Goal: Information Seeking & Learning: Find specific fact

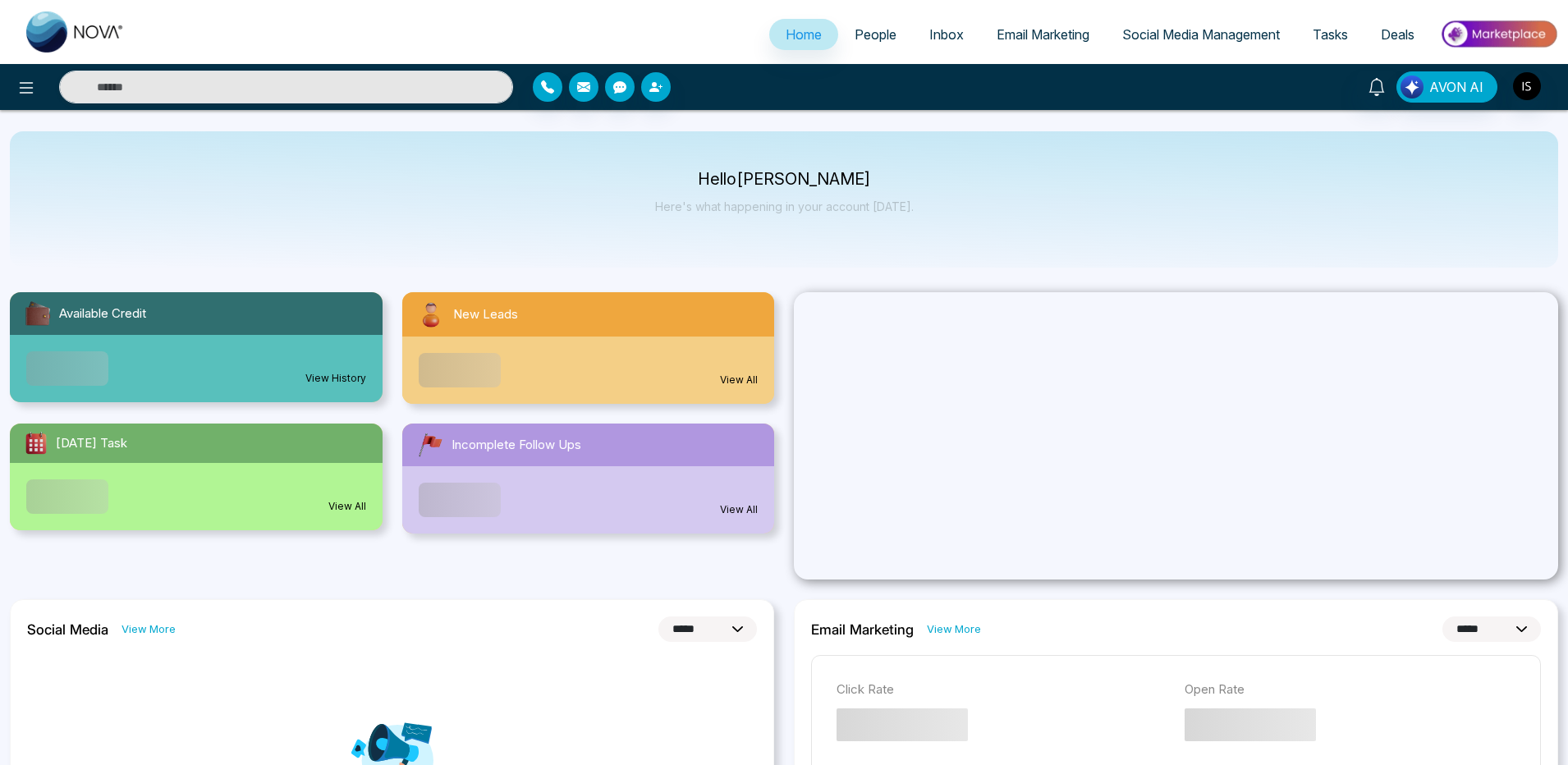
select select "*"
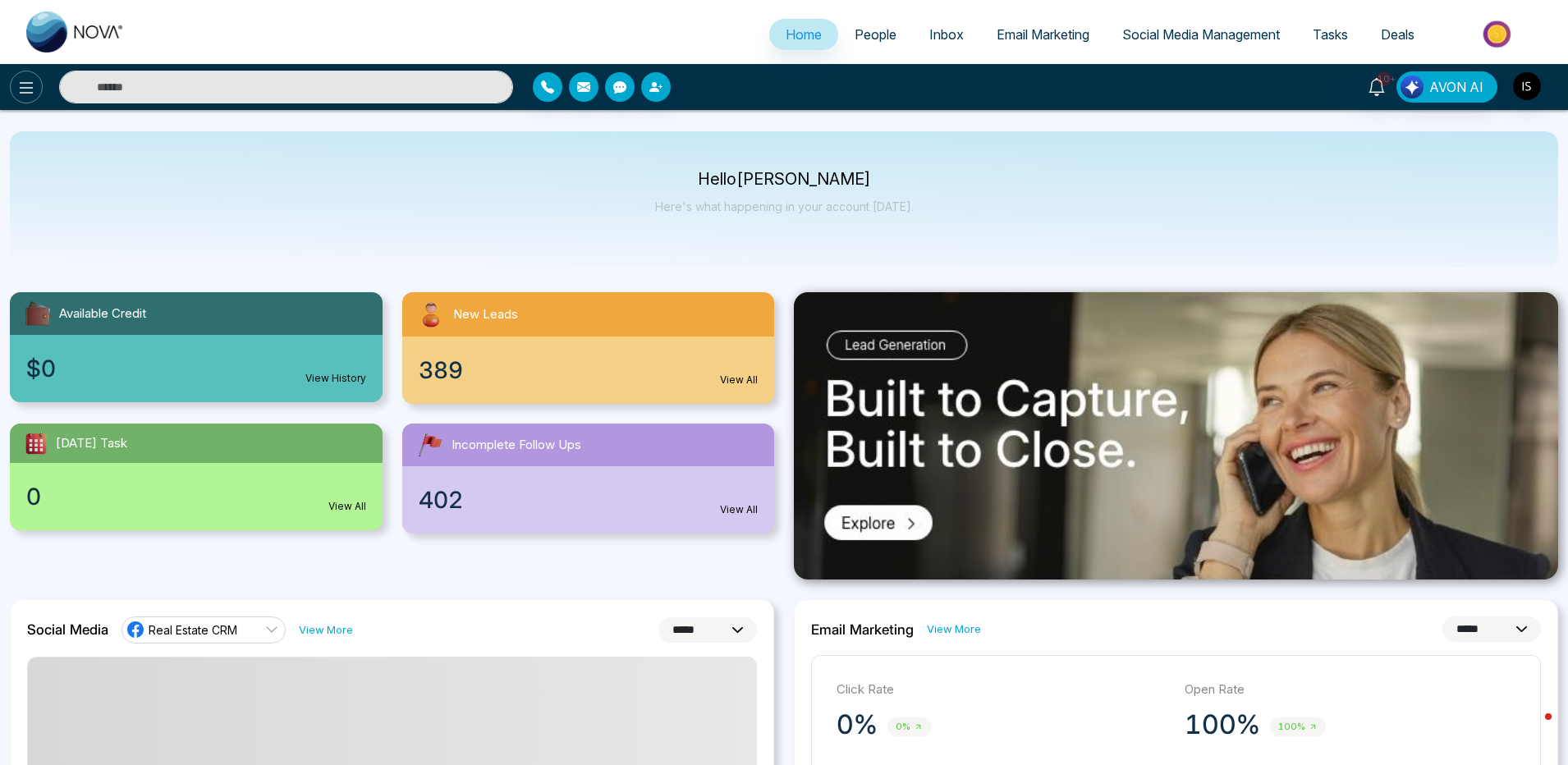
click at [34, 89] on icon at bounding box center [26, 87] width 20 height 20
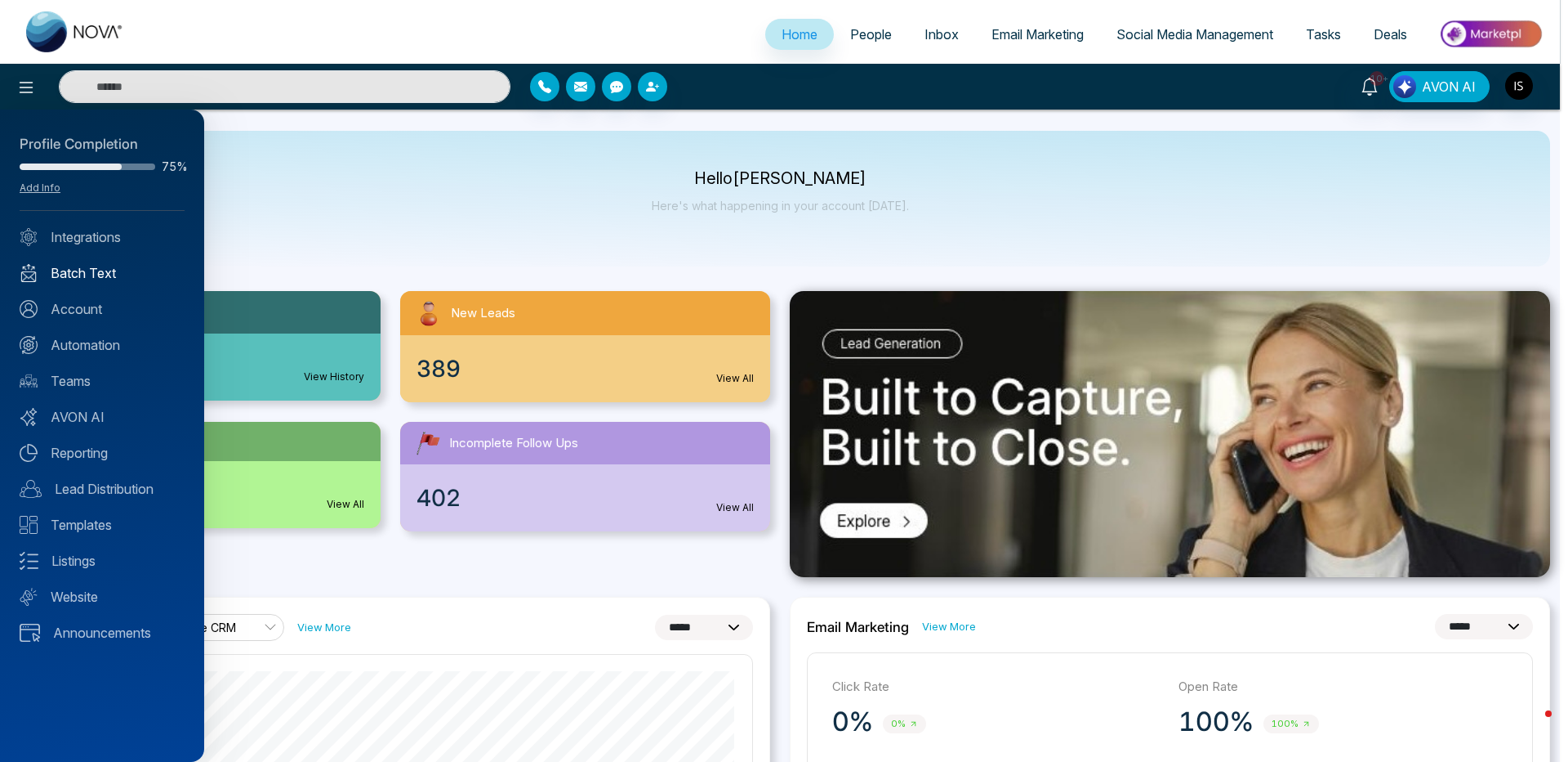
click at [86, 278] on link "Batch Text" at bounding box center [102, 273] width 165 height 20
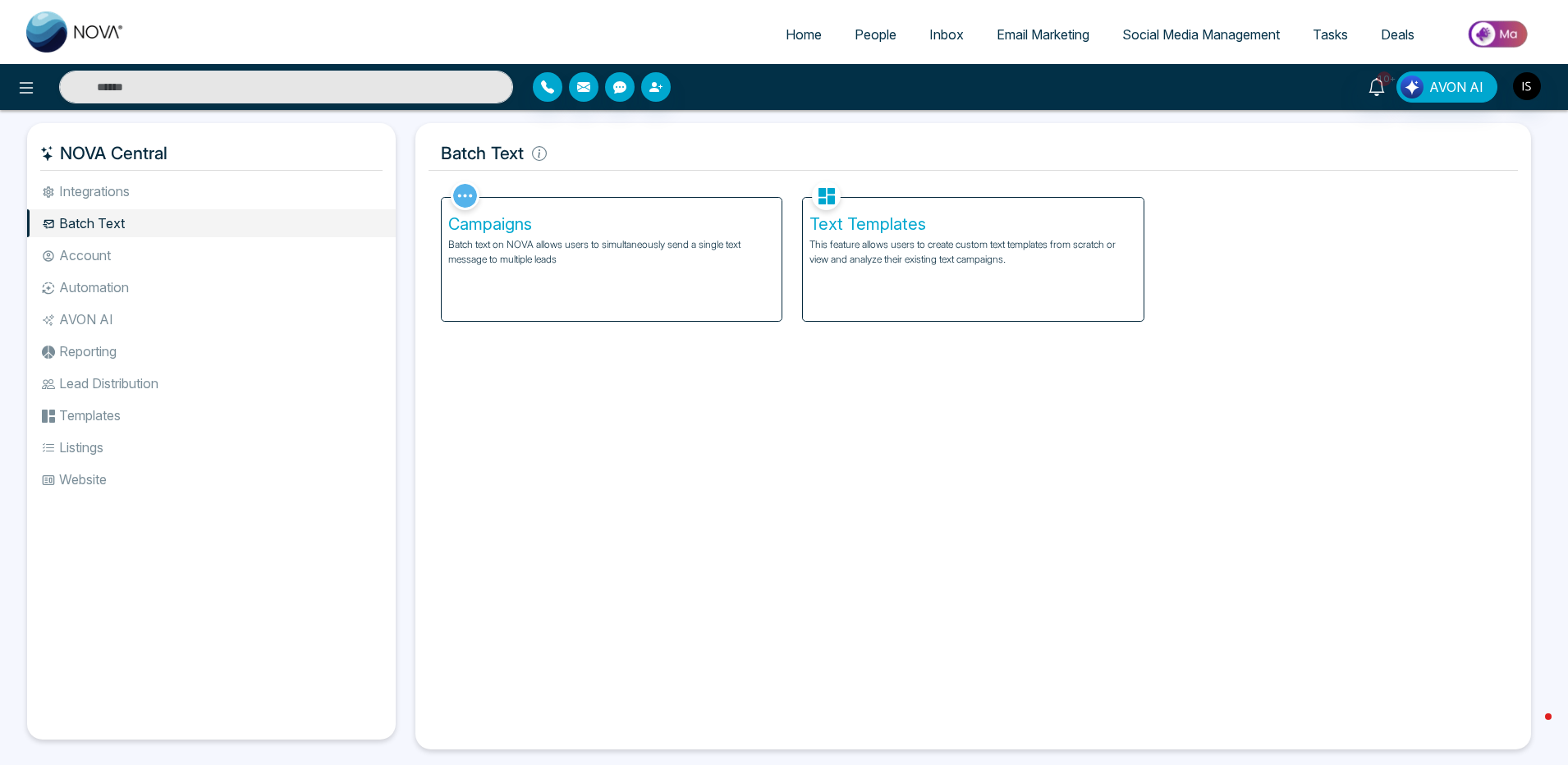
click at [460, 234] on div "Campaigns Batch text on NOVA allows users to simultaneously send a single text …" at bounding box center [611, 259] width 339 height 123
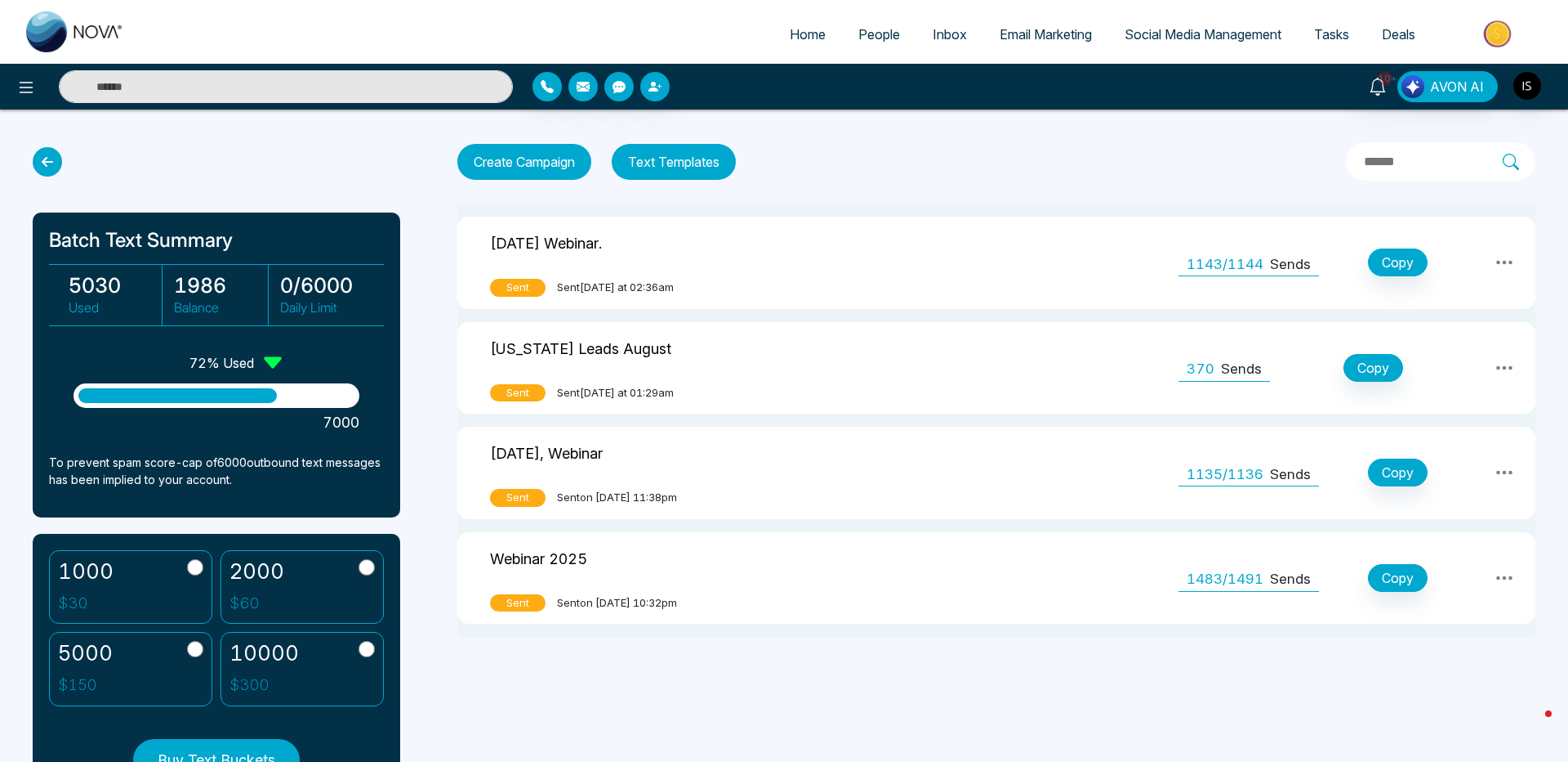
click at [756, 477] on td "August 6, Webinar Sent Sent on August 4, 2025 at 11:38pm" at bounding box center [650, 473] width 385 height 92
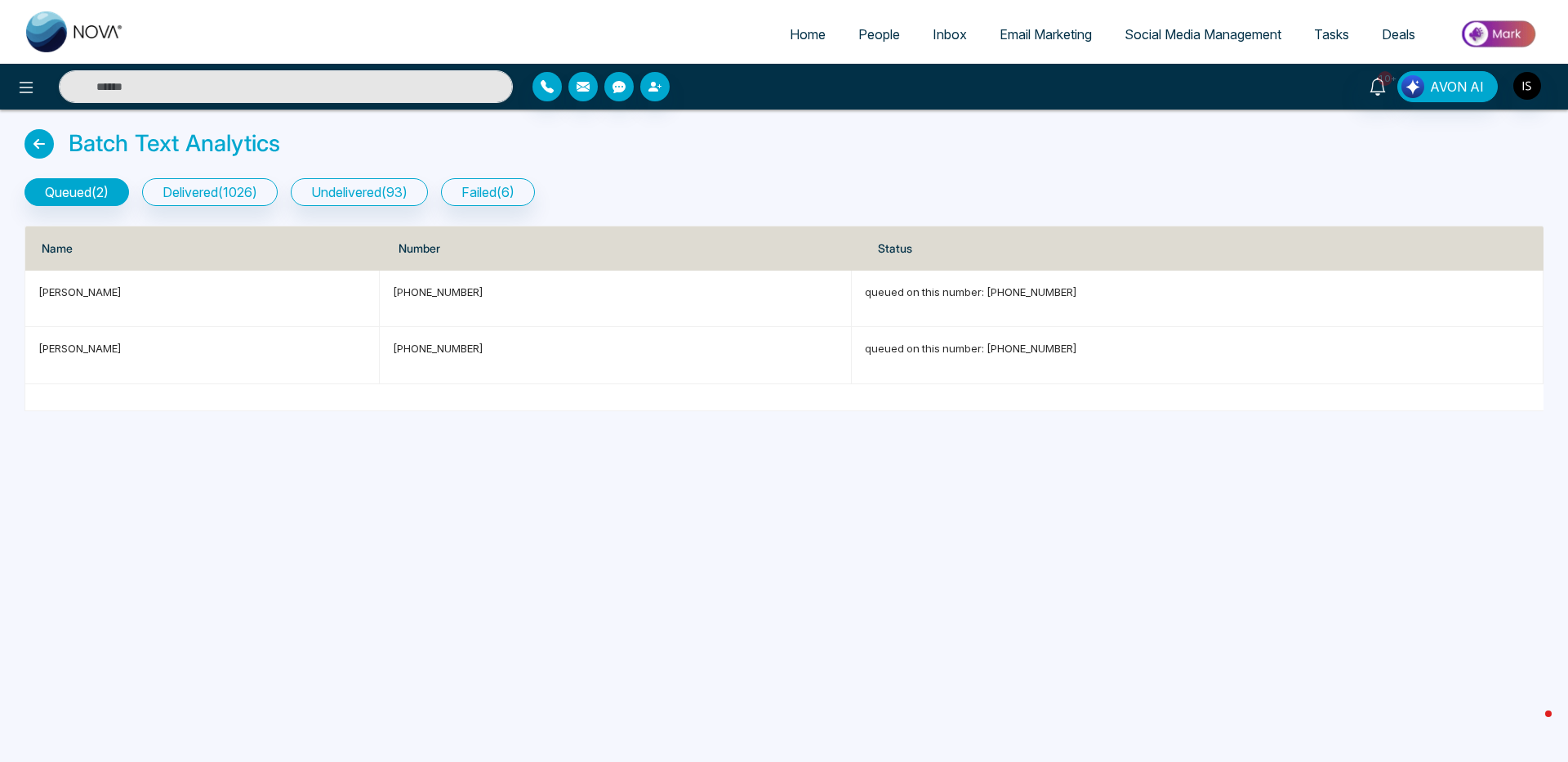
click at [48, 142] on icon at bounding box center [39, 144] width 30 height 30
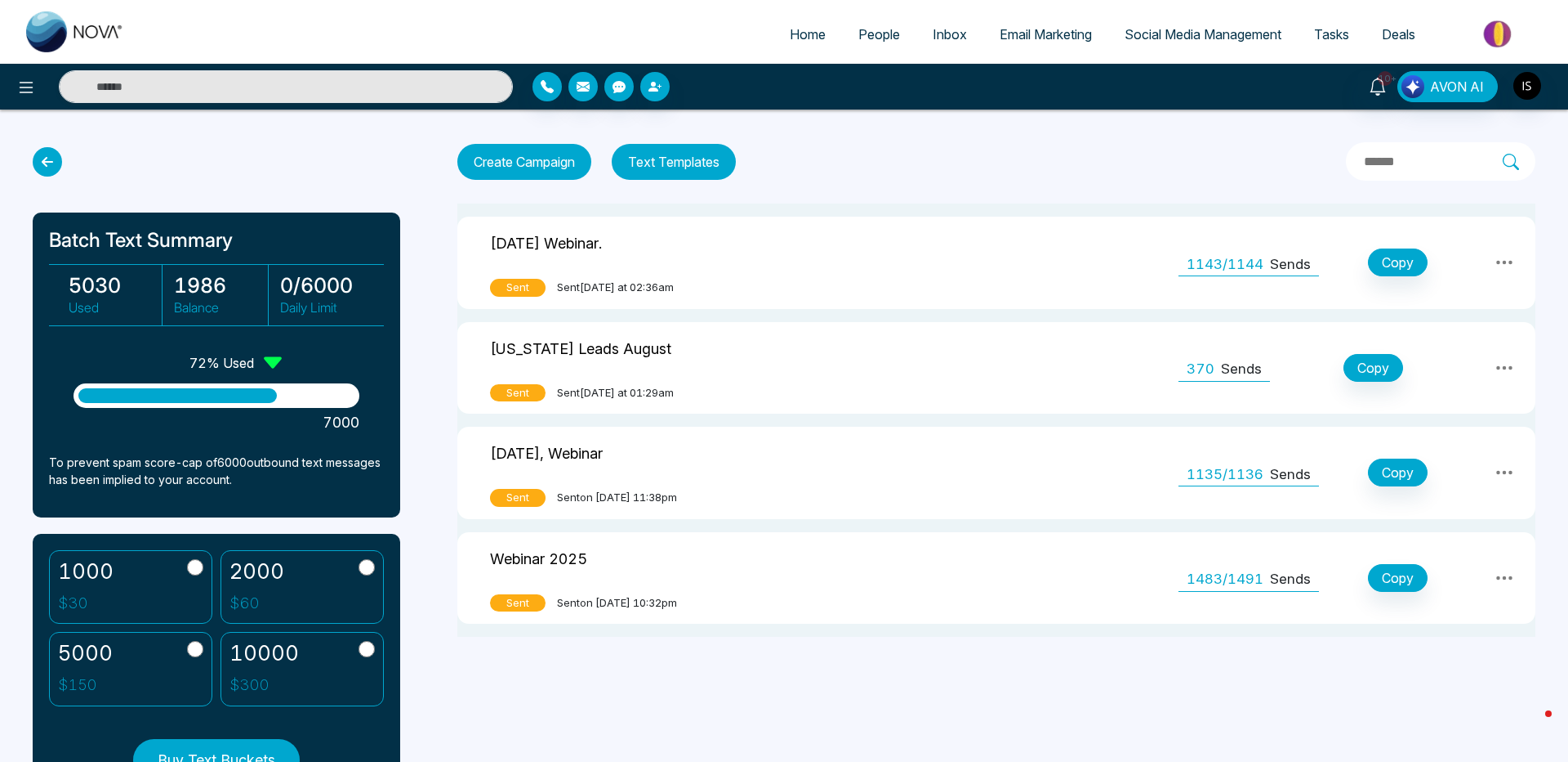
click at [842, 383] on td "Florida Leads August Sent Sent today at 01:29am" at bounding box center [650, 368] width 385 height 92
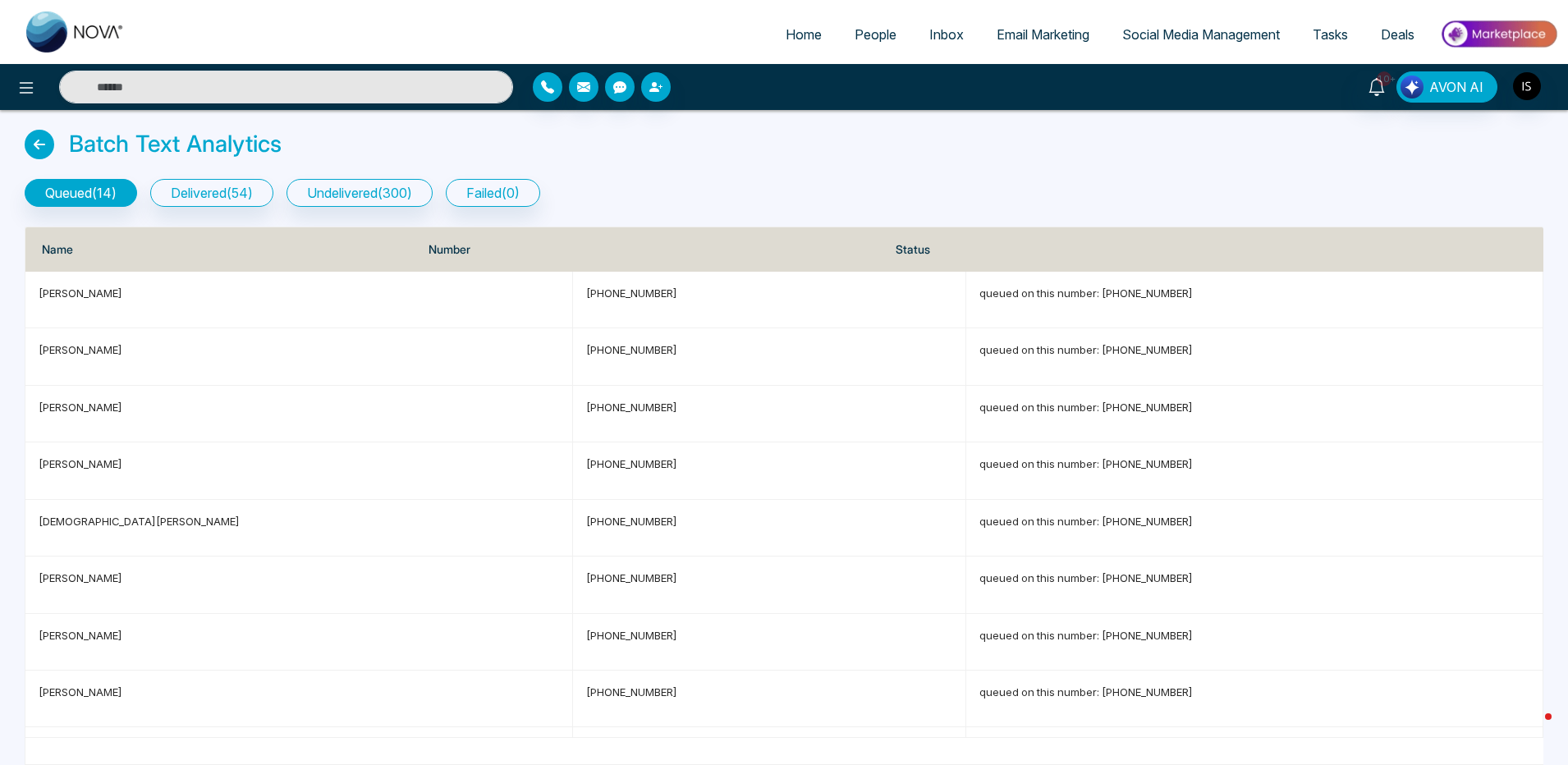
click at [51, 144] on icon at bounding box center [39, 144] width 30 height 30
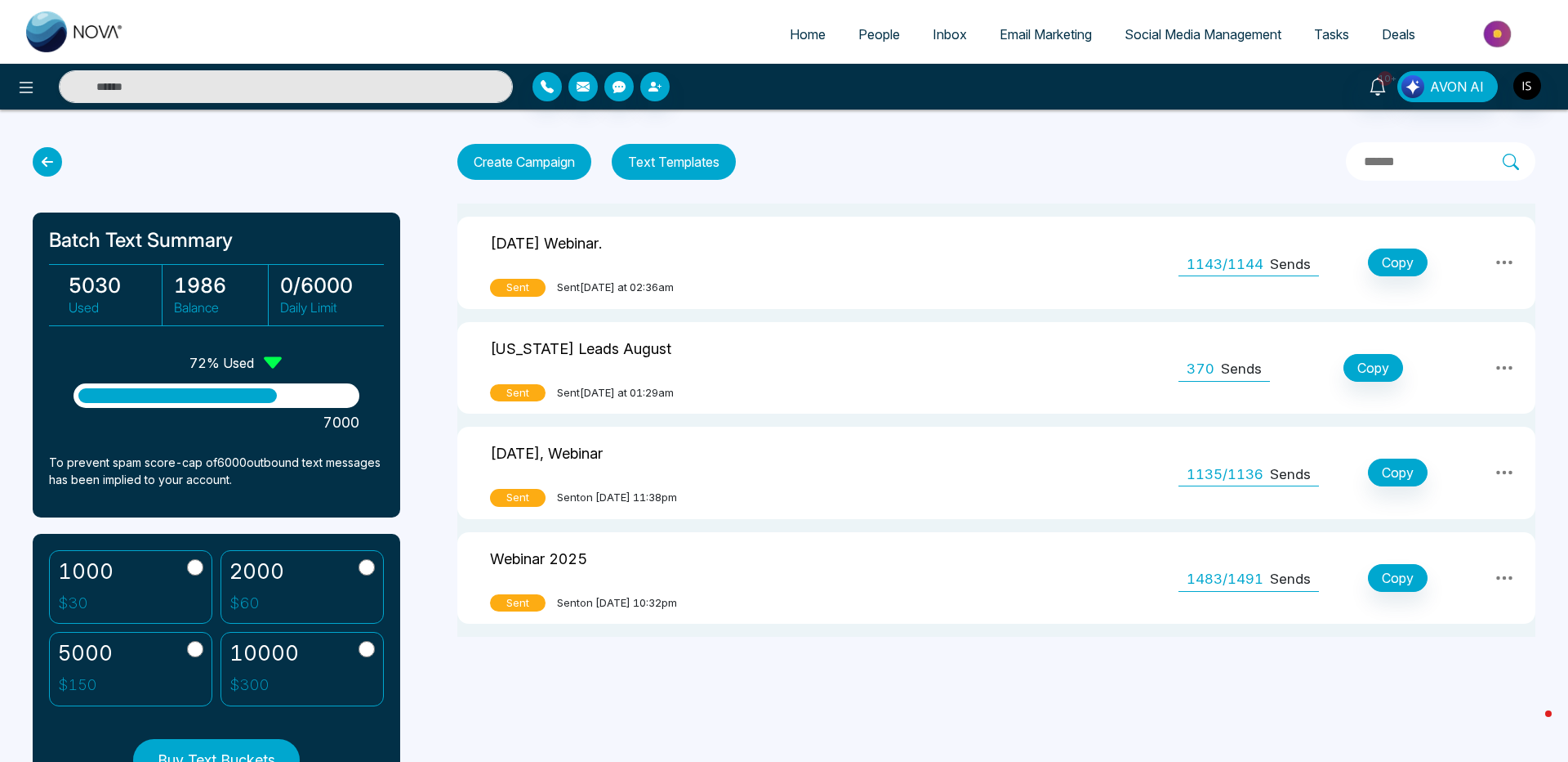
click at [966, 363] on td at bounding box center [1001, 368] width 320 height 92
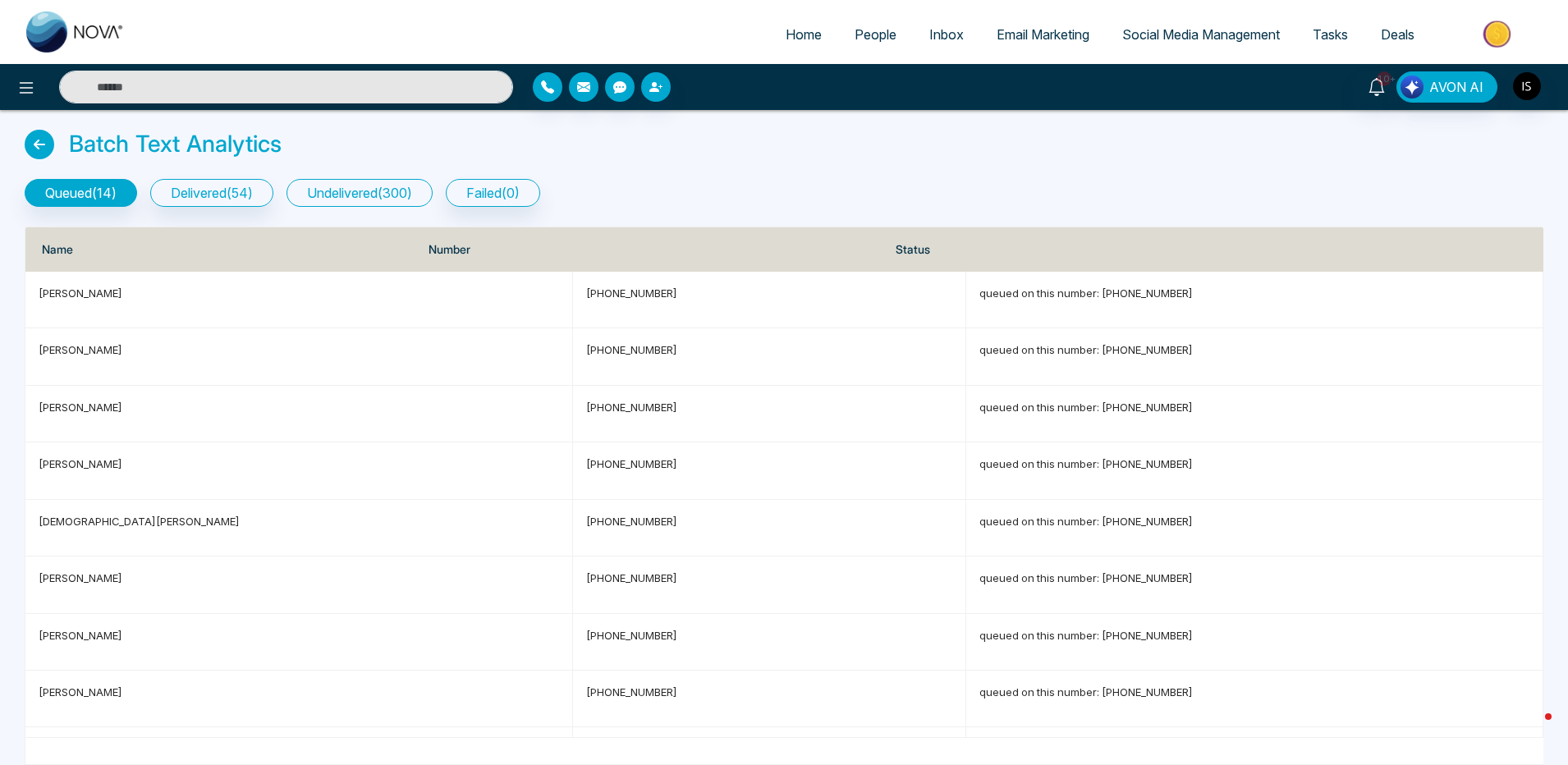
click at [321, 186] on button "undelivered ( 300 )" at bounding box center [359, 193] width 146 height 28
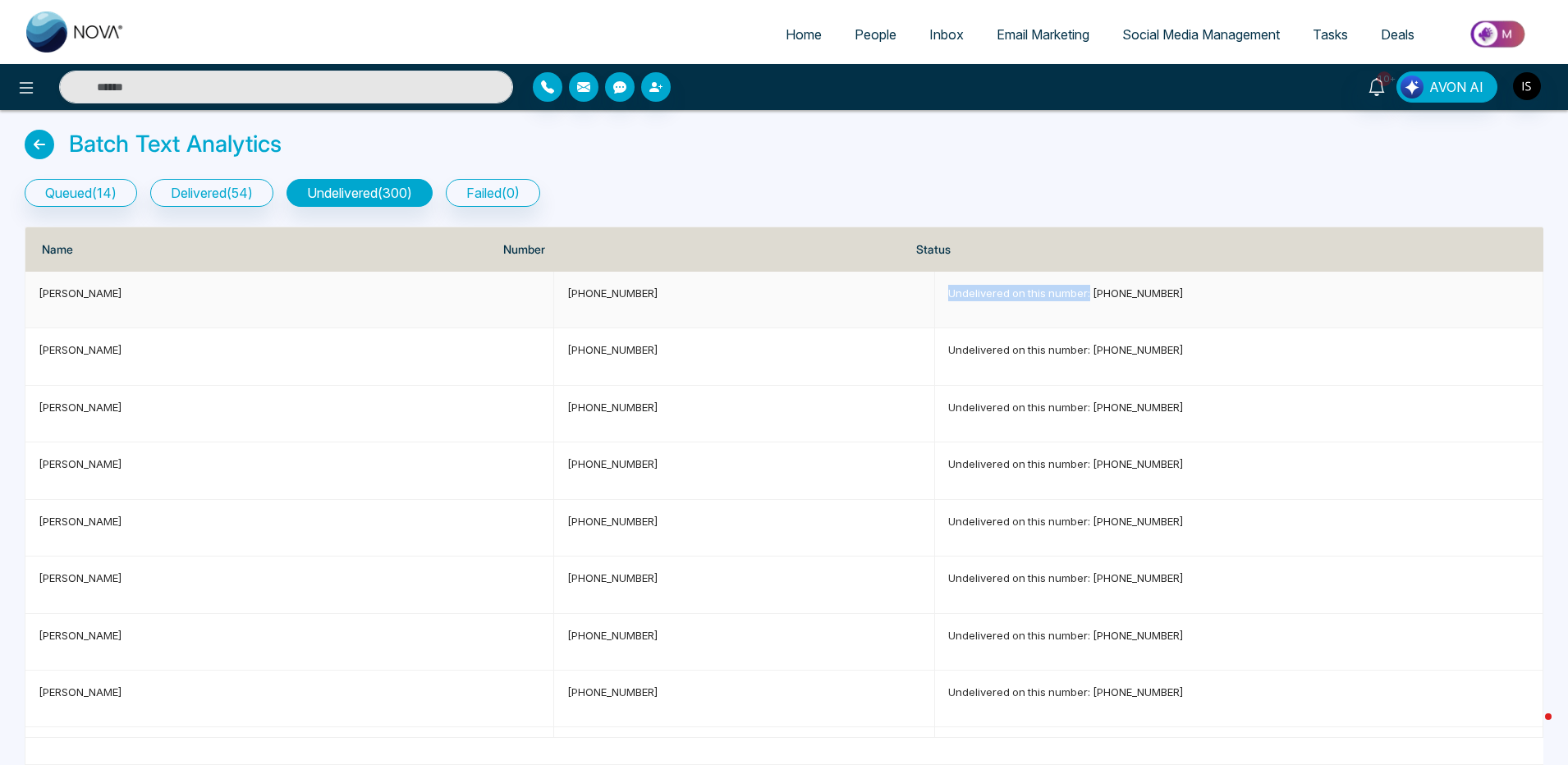
drag, startPoint x: 912, startPoint y: 291, endPoint x: 1063, endPoint y: 299, distance: 151.2
click at [1061, 297] on td "Undelivered on this number: +19162009186" at bounding box center [1239, 300] width 609 height 56
copy p "Undelivered on this number:"
click at [1531, 96] on img "button" at bounding box center [1527, 86] width 28 height 28
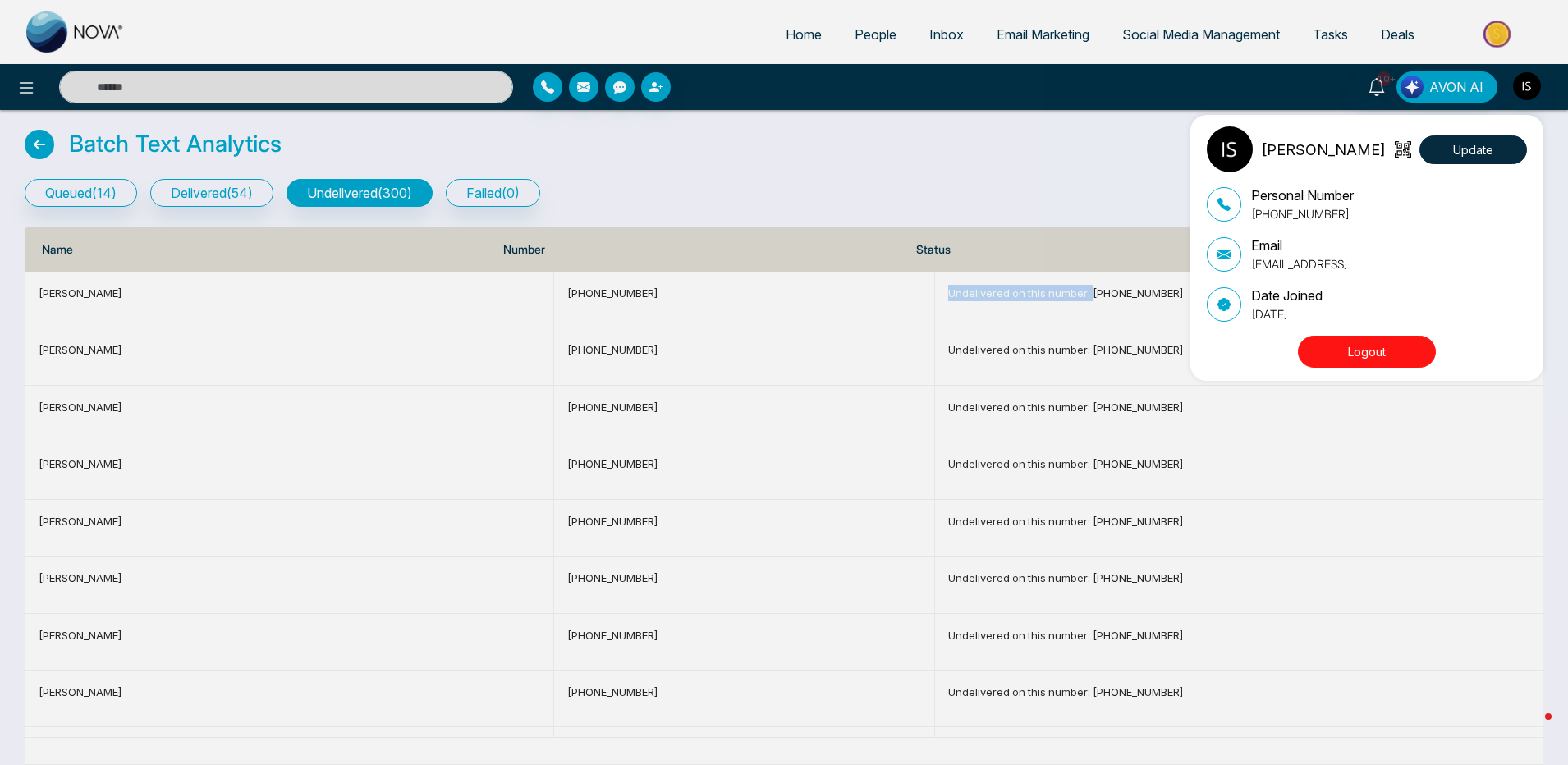
drag, startPoint x: 1467, startPoint y: 160, endPoint x: 845, endPoint y: 180, distance: 622.3
click at [845, 180] on div "Ishmeet Singh Update Personal Number +16474598564 Email sales@novacrm.ai Date J…" at bounding box center [784, 382] width 1568 height 765
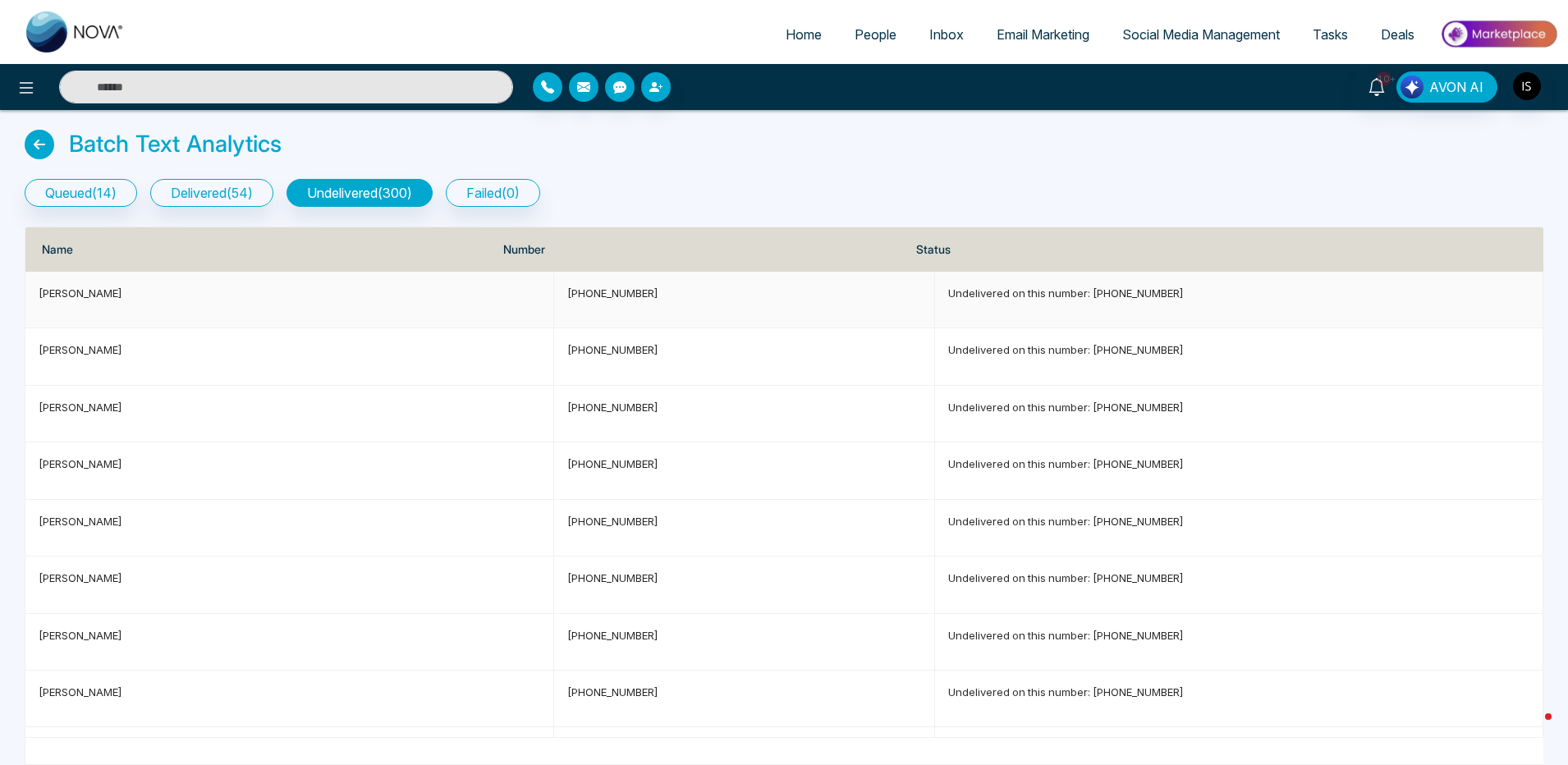
click at [1069, 287] on p "Undelivered on this number: +19162009186" at bounding box center [1239, 293] width 581 height 17
drag, startPoint x: 1062, startPoint y: 293, endPoint x: 1198, endPoint y: 300, distance: 136.2
click at [1198, 300] on p "Undelivered on this number: +19162009186" at bounding box center [1239, 293] width 581 height 17
copy p "+19162009186"
drag, startPoint x: 1063, startPoint y: 347, endPoint x: 1200, endPoint y: 351, distance: 137.1
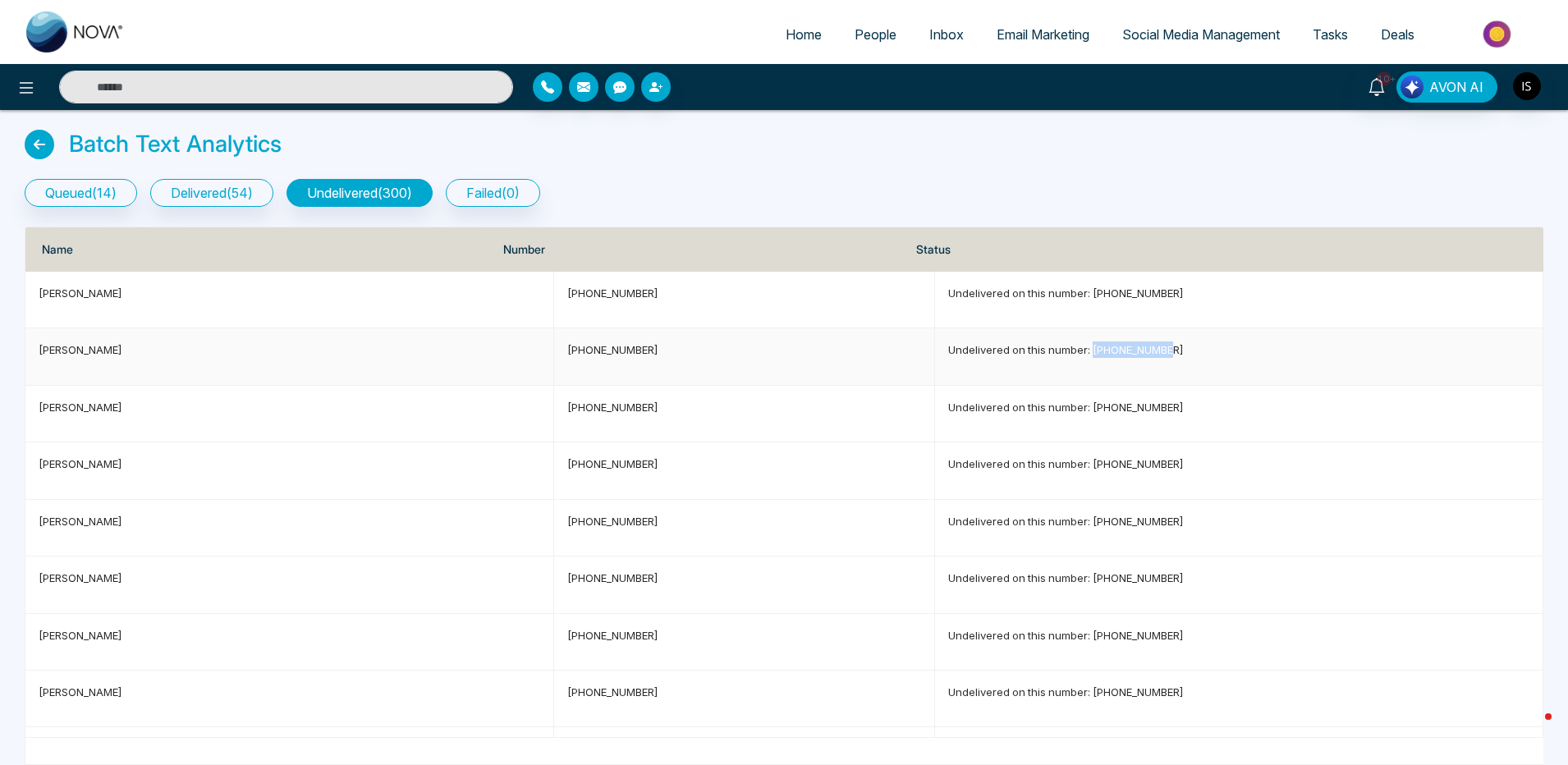
click at [1200, 351] on p "Undelivered on this number: +13527407600" at bounding box center [1239, 350] width 581 height 17
copy p "+13527407600"
click at [1524, 90] on img "button" at bounding box center [1527, 86] width 28 height 28
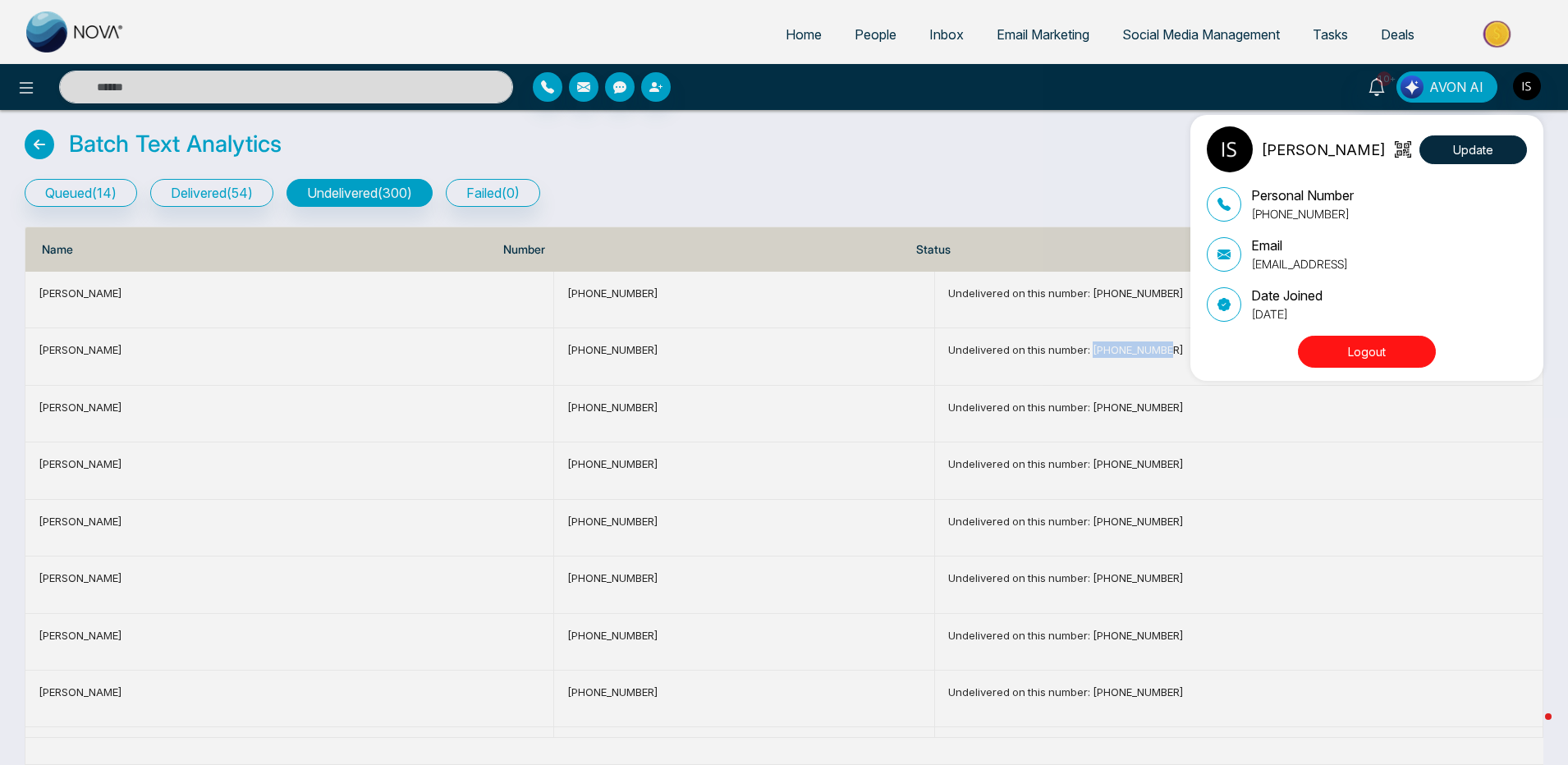
drag, startPoint x: 1469, startPoint y: 157, endPoint x: 866, endPoint y: 161, distance: 603.0
click at [866, 161] on div "Ishmeet Singh Update Personal Number +16474598564 Email sales@novacrm.ai Date J…" at bounding box center [784, 382] width 1568 height 765
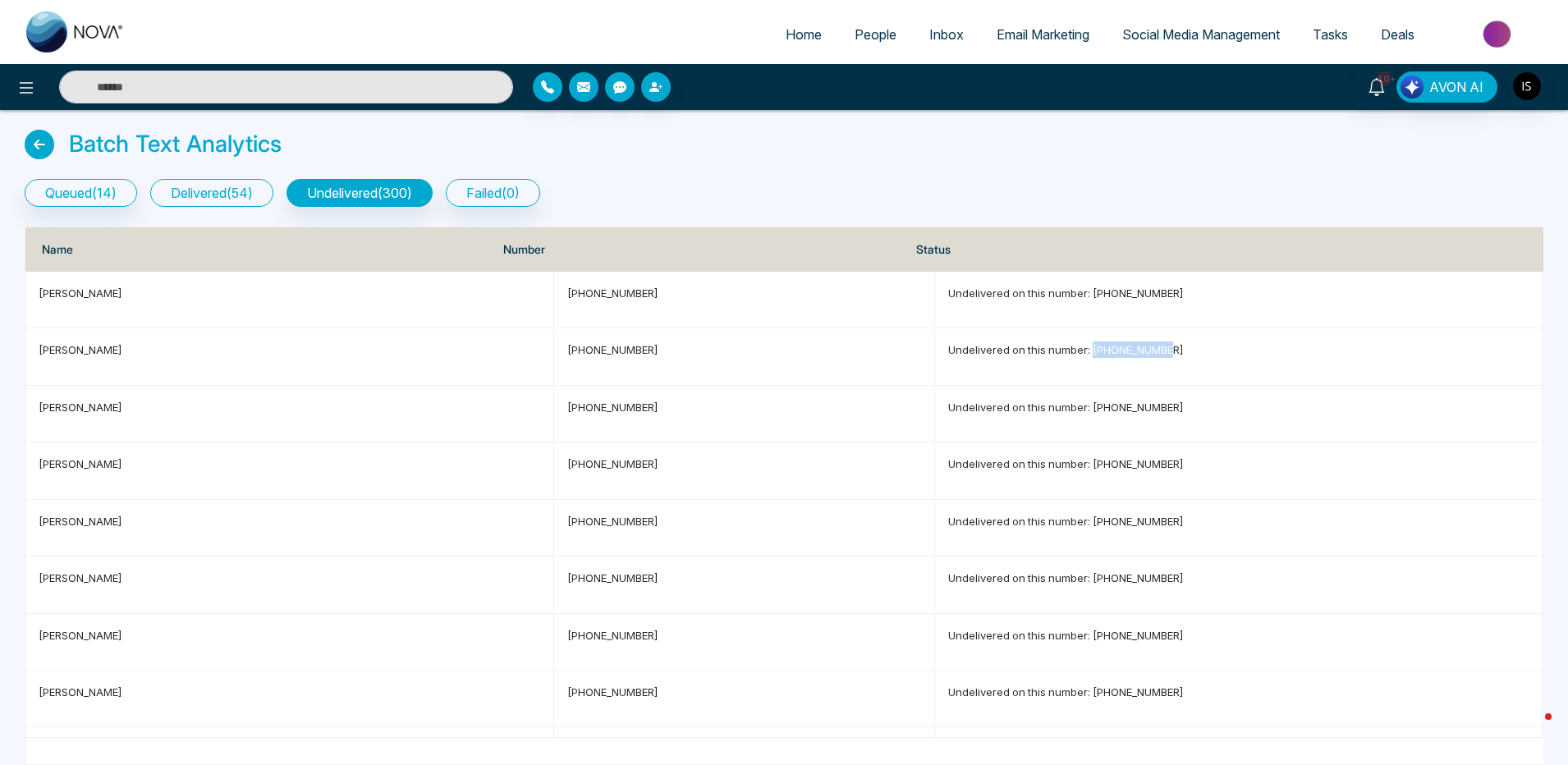
click at [253, 199] on button "delivered ( 54 )" at bounding box center [211, 193] width 123 height 28
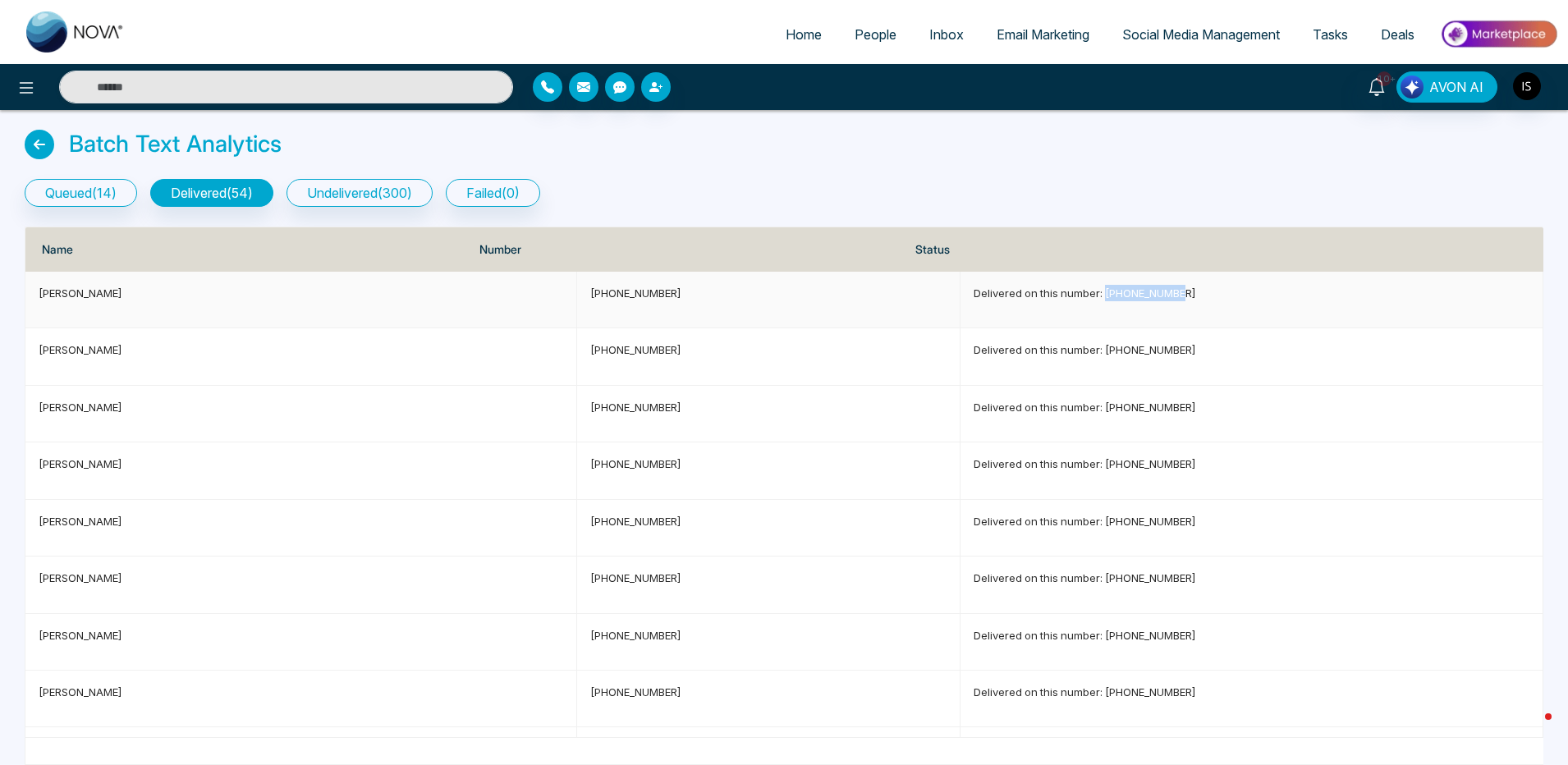
drag, startPoint x: 1048, startPoint y: 294, endPoint x: 1168, endPoint y: 295, distance: 120.0
click at [1168, 295] on p "Delivered on this number: +13055140100" at bounding box center [1251, 293] width 556 height 17
copy p "+13055140100"
click at [1053, 294] on p "Delivered on this number: +13055140100" at bounding box center [1251, 293] width 556 height 17
click at [358, 203] on button "undelivered ( 300 )" at bounding box center [359, 193] width 146 height 28
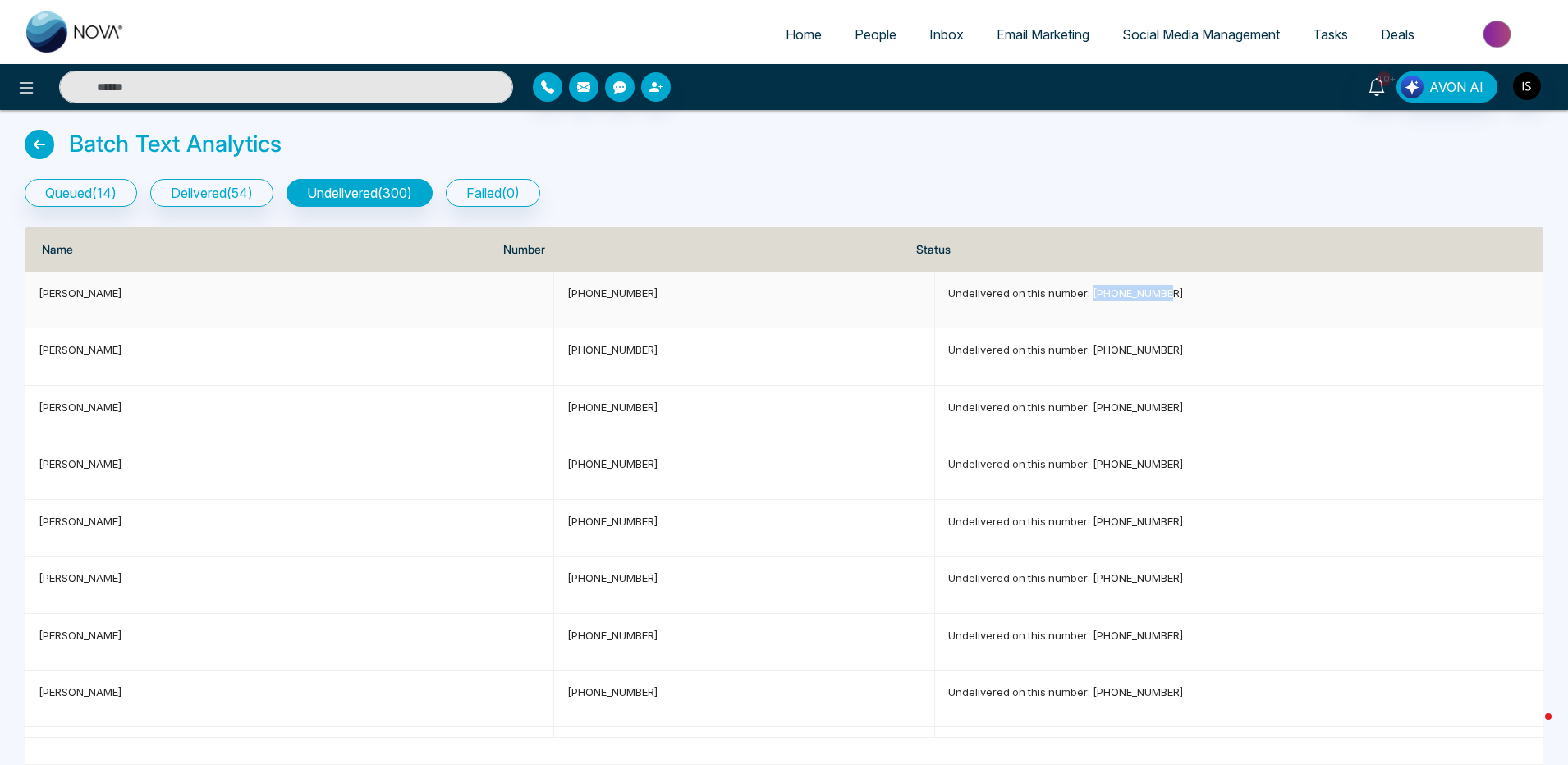
drag, startPoint x: 1062, startPoint y: 292, endPoint x: 1231, endPoint y: 286, distance: 169.1
click at [1231, 286] on p "Undelivered on this number: +19162009186" at bounding box center [1239, 293] width 581 height 17
copy p "+19162009186"
drag, startPoint x: 1061, startPoint y: 344, endPoint x: 1147, endPoint y: 346, distance: 86.0
click at [1147, 346] on p "Undelivered on this number: +13527407600" at bounding box center [1239, 350] width 581 height 17
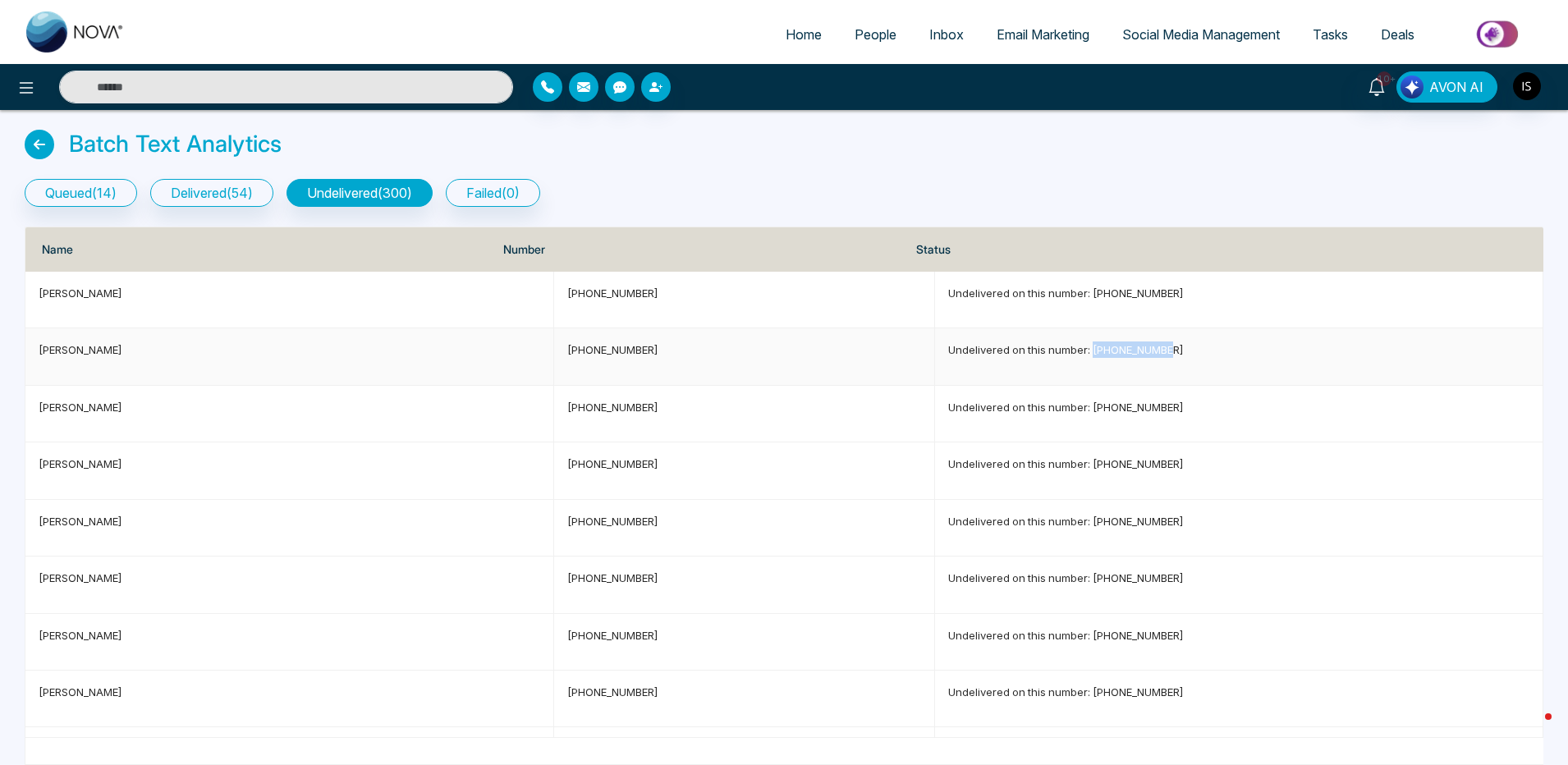
copy p "+13527407600"
drag, startPoint x: 1059, startPoint y: 409, endPoint x: 1190, endPoint y: 409, distance: 131.0
click at [1190, 409] on p "Undelivered on this number: +12394155881" at bounding box center [1239, 407] width 581 height 17
copy p "+12394155881"
drag, startPoint x: 1063, startPoint y: 458, endPoint x: 1157, endPoint y: 468, distance: 94.5
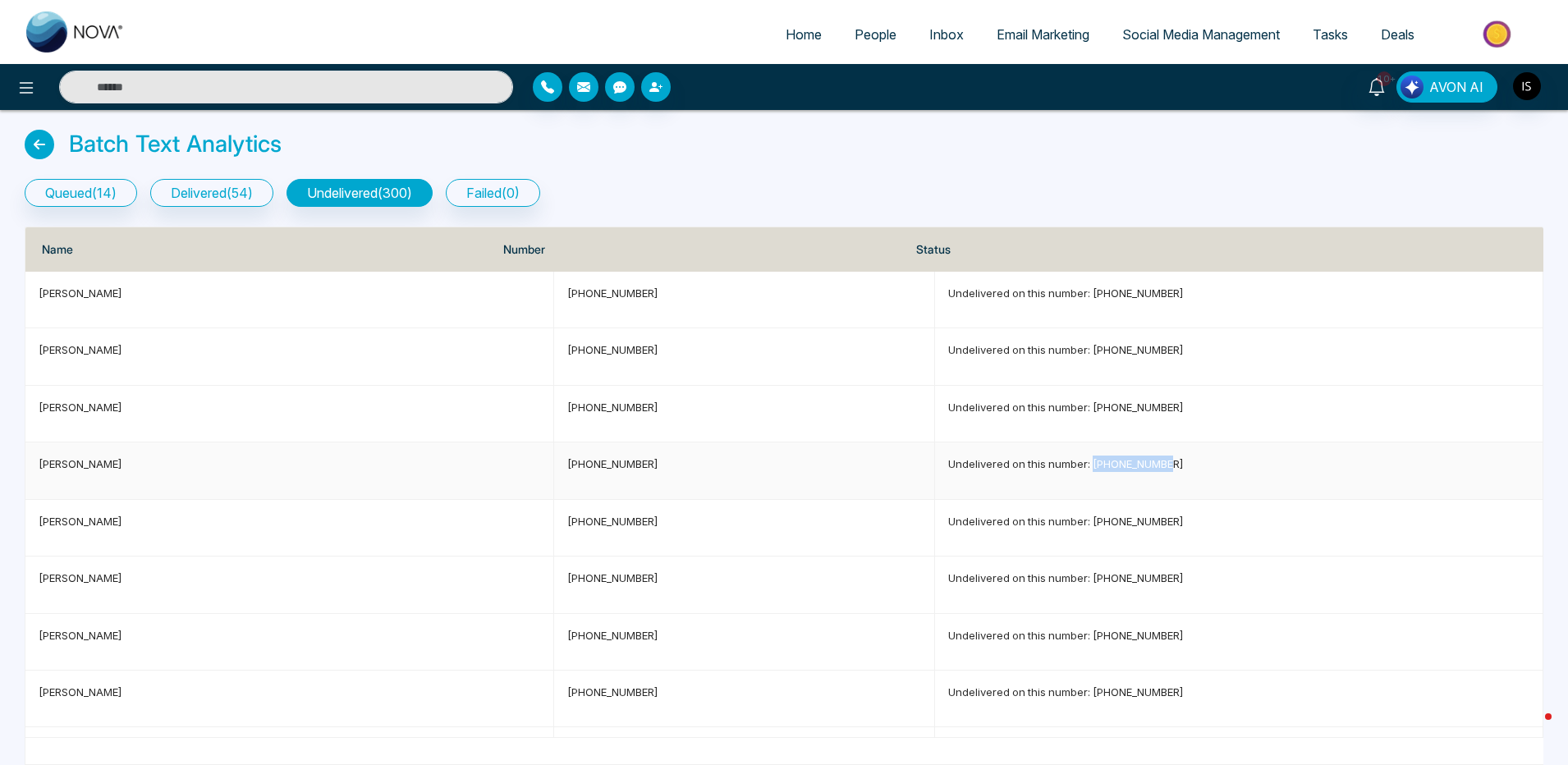
click at [1157, 468] on p "Undelivered on this number: +18132995865" at bounding box center [1239, 464] width 581 height 17
copy p "+18132995865"
drag, startPoint x: 1063, startPoint y: 519, endPoint x: 1148, endPoint y: 518, distance: 85.0
click at [1148, 518] on p "Undelivered on this number: +19417470600" at bounding box center [1239, 521] width 581 height 17
copy p "+19417470600"
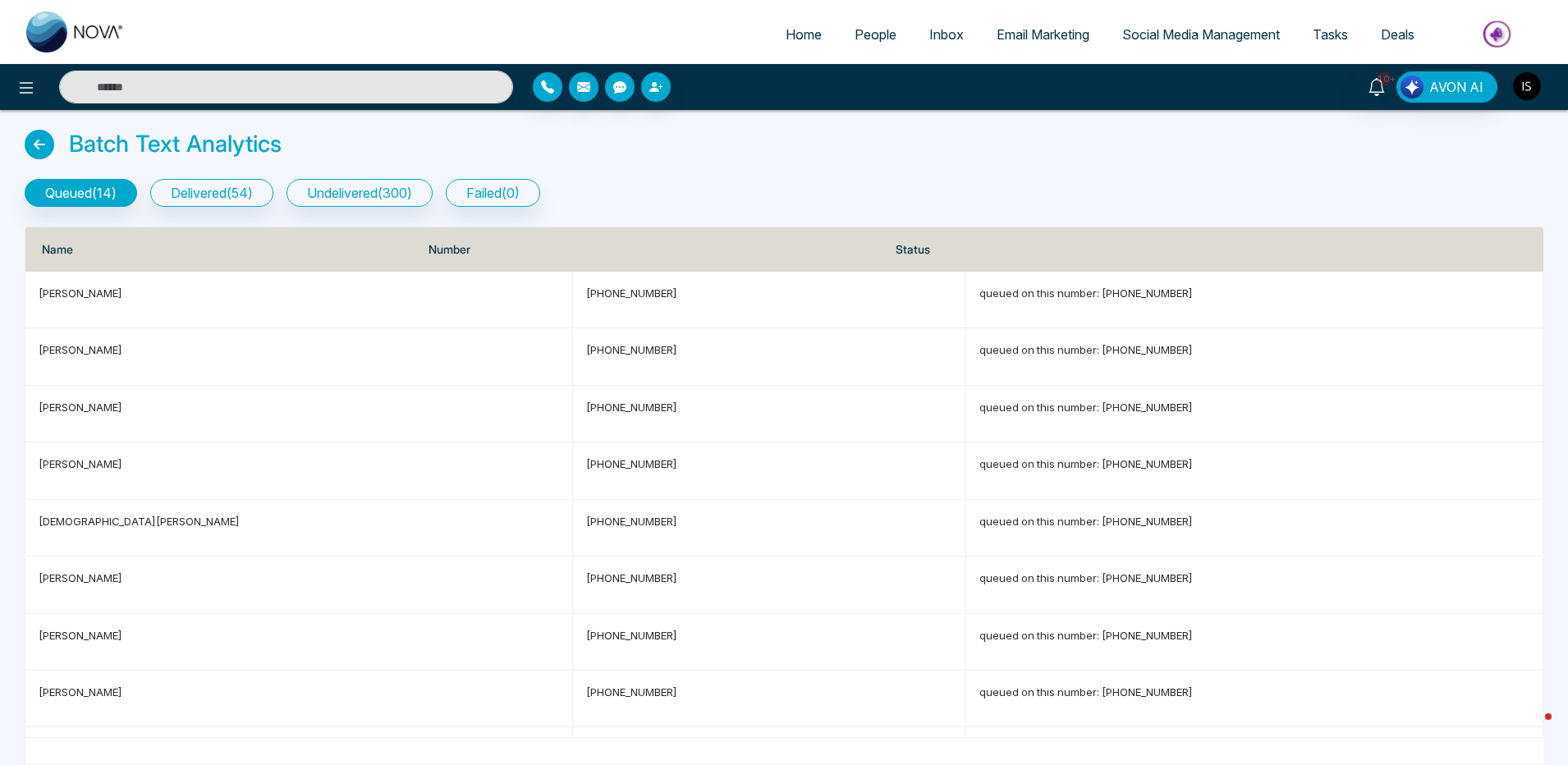
click at [1530, 92] on img "button" at bounding box center [1527, 86] width 28 height 28
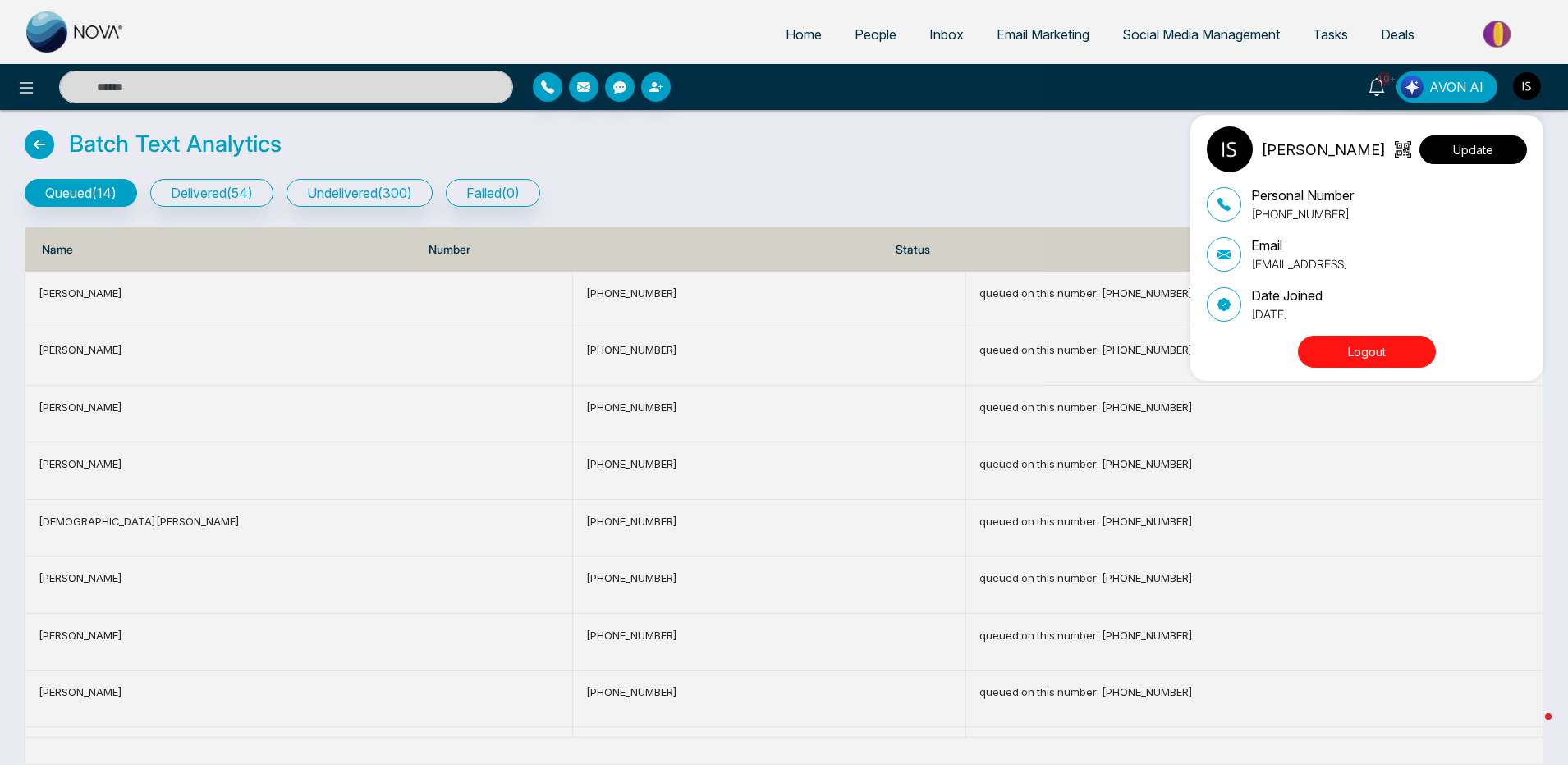
click at [1499, 155] on button "Update" at bounding box center [1472, 149] width 108 height 29
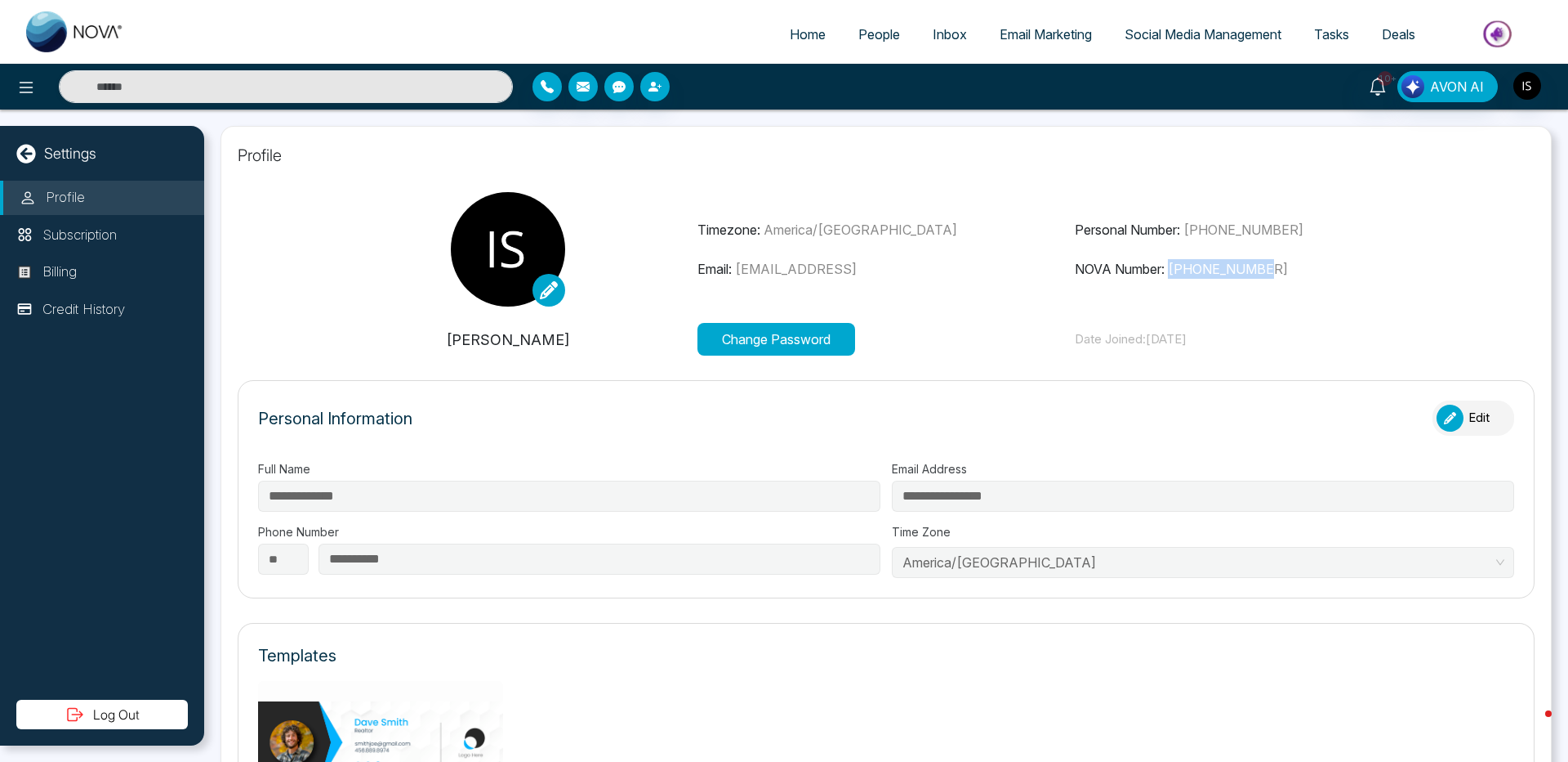
drag, startPoint x: 1171, startPoint y: 267, endPoint x: 1278, endPoint y: 261, distance: 107.2
click at [1278, 261] on p "NOVA Number: [PHONE_NUMBER]" at bounding box center [1264, 268] width 378 height 20
copy span "[PHONE_NUMBER]"
click at [21, 89] on icon at bounding box center [26, 87] width 20 height 20
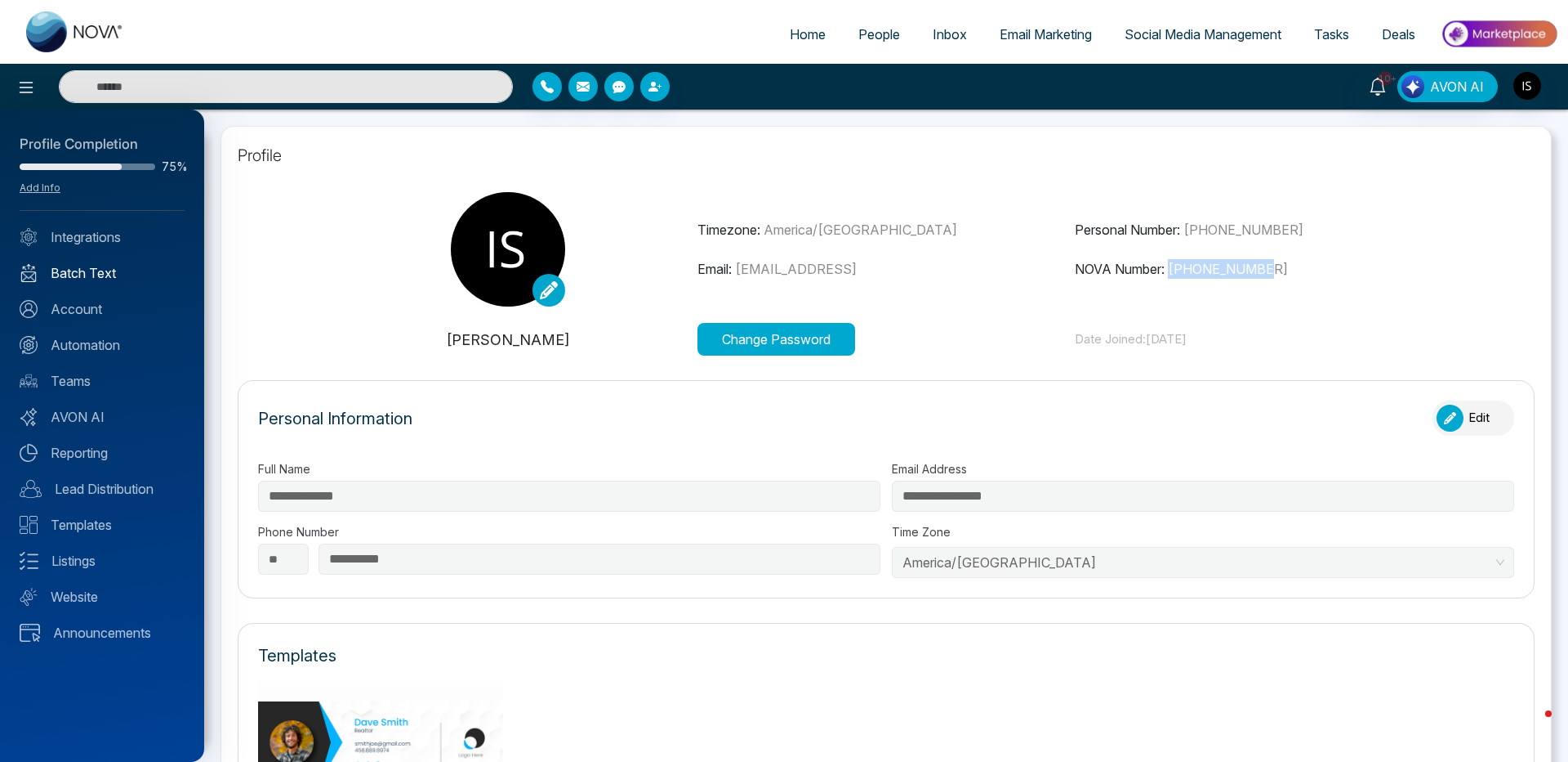
click at [95, 275] on link "Batch Text" at bounding box center [102, 273] width 165 height 20
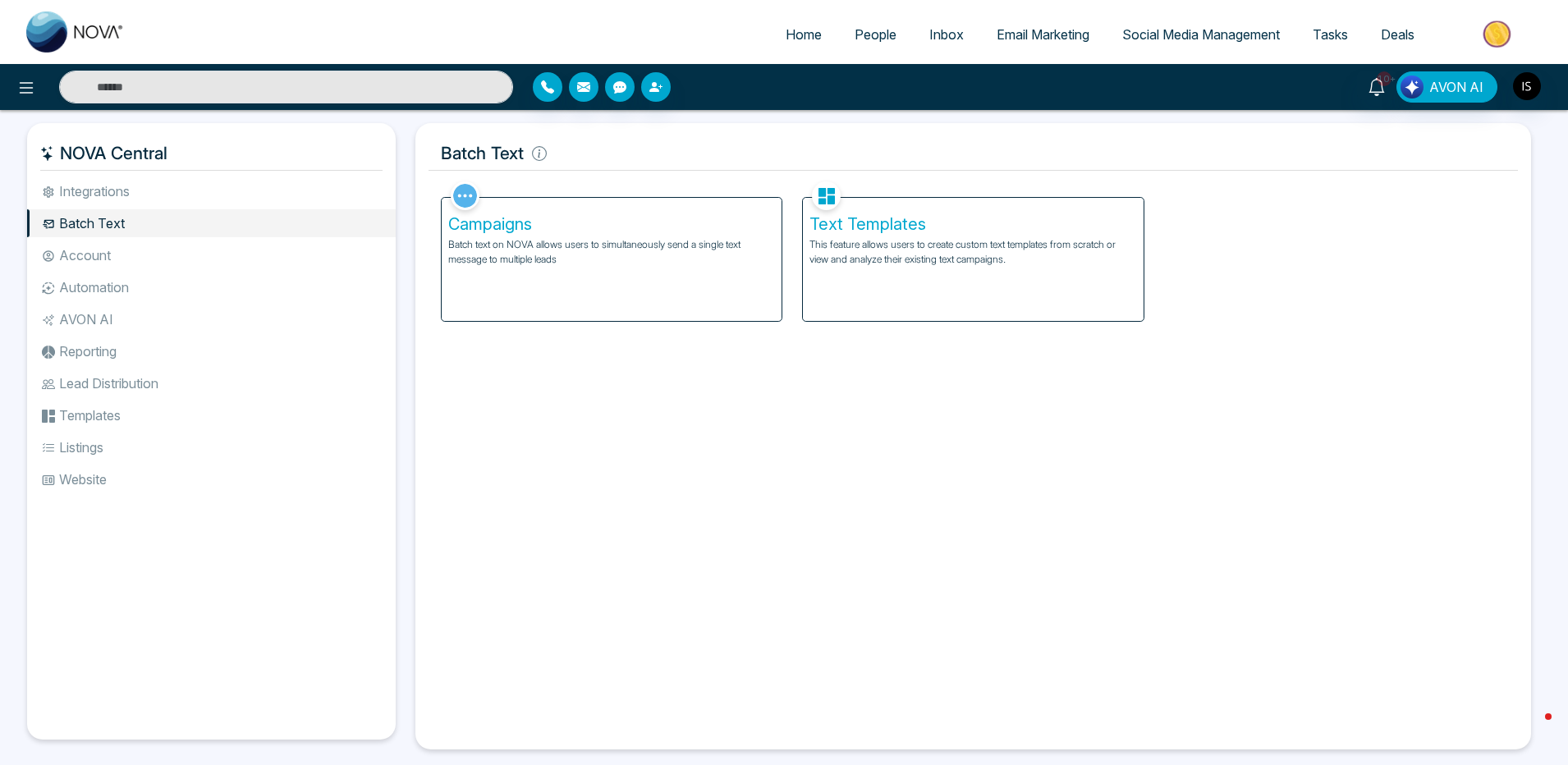
click at [498, 255] on p "Batch text on NOVA allows users to simultaneously send a single text message to…" at bounding box center [611, 252] width 326 height 30
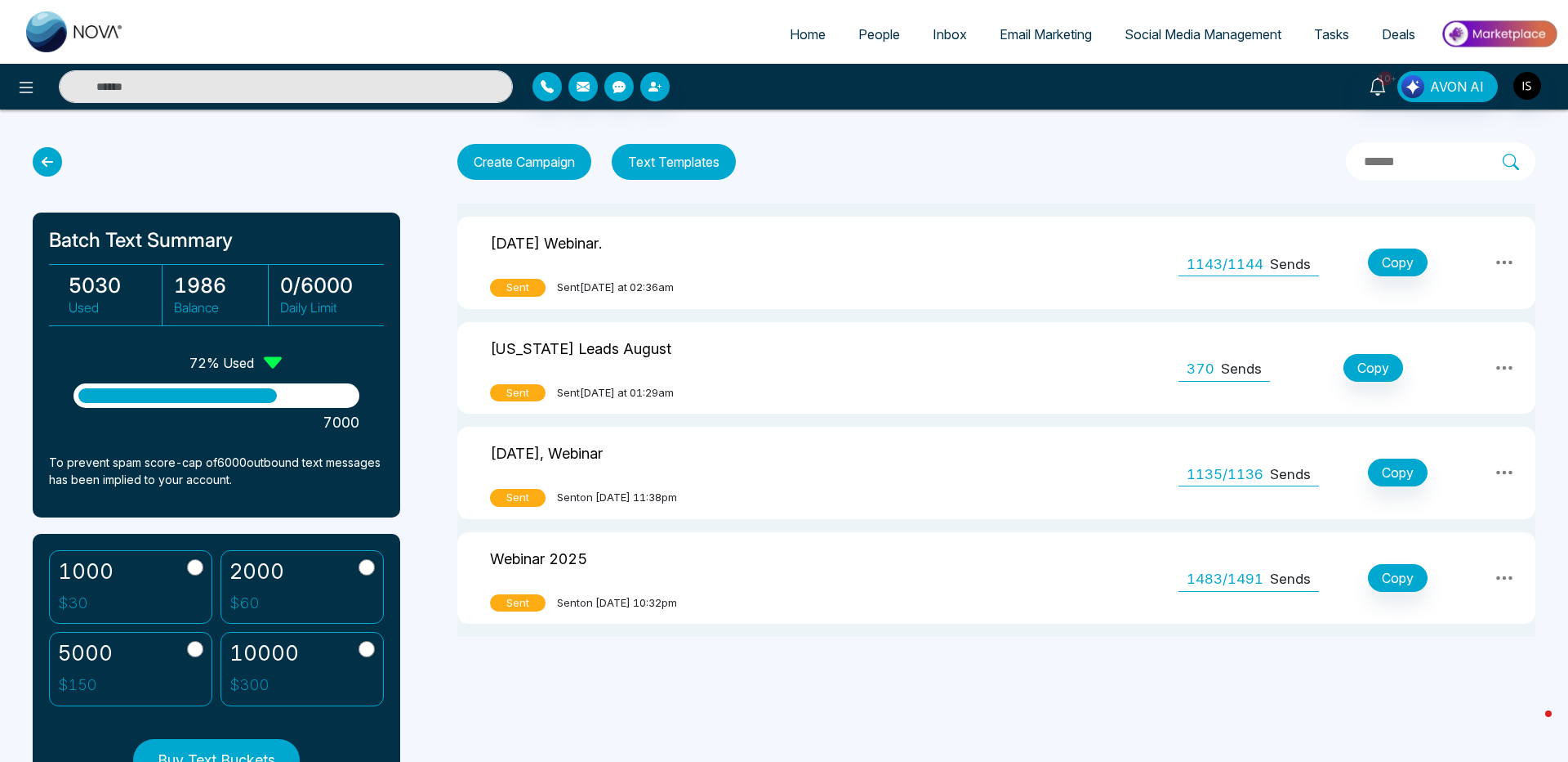
click at [736, 266] on td "[DATE] Webinar. Sent Sent [DATE] at 02:36am" at bounding box center [650, 262] width 385 height 92
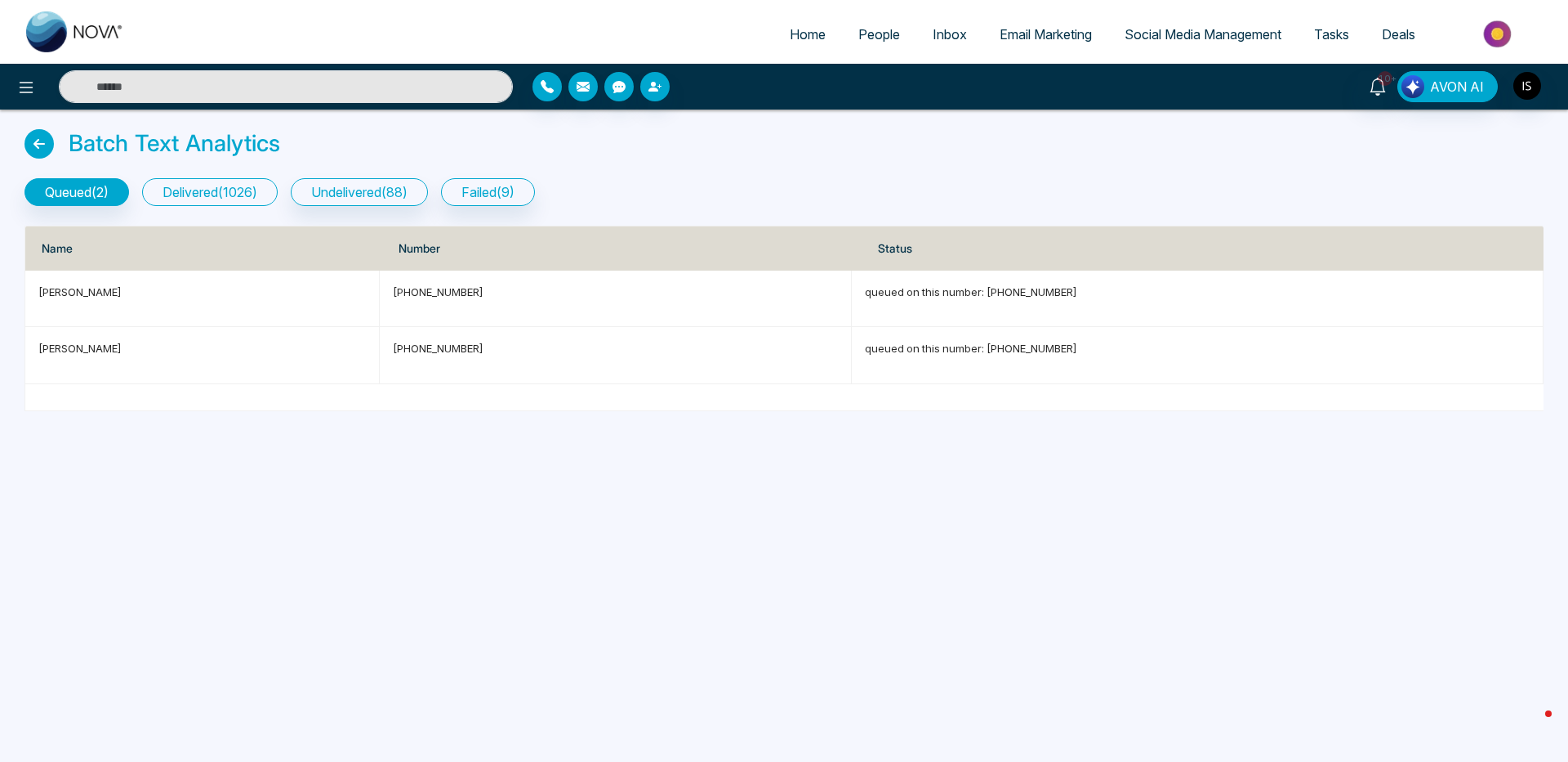
click at [227, 200] on button "delivered ( 1026 )" at bounding box center [209, 192] width 135 height 28
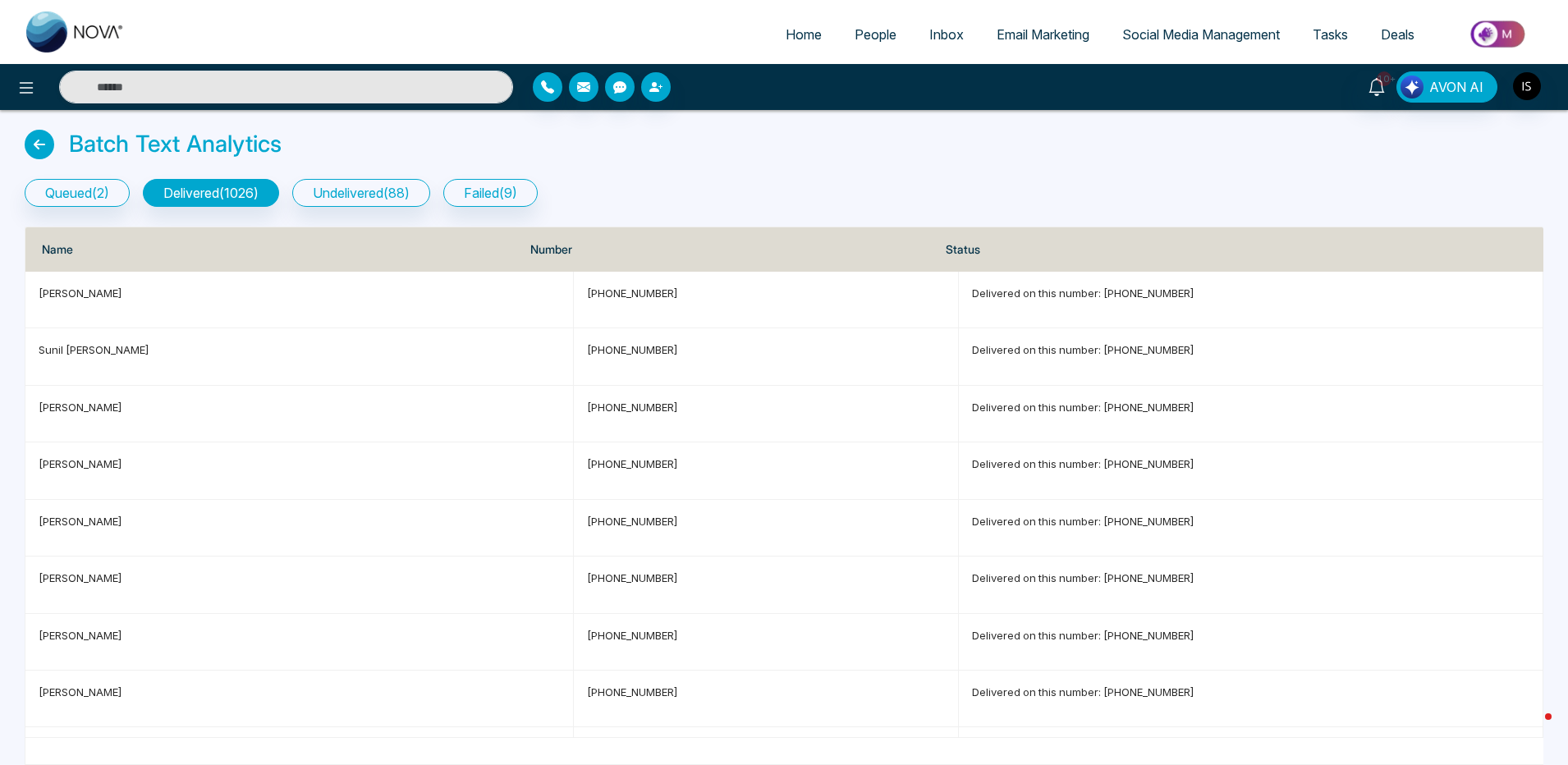
click at [346, 198] on button "undelivered ( 88 )" at bounding box center [361, 193] width 138 height 28
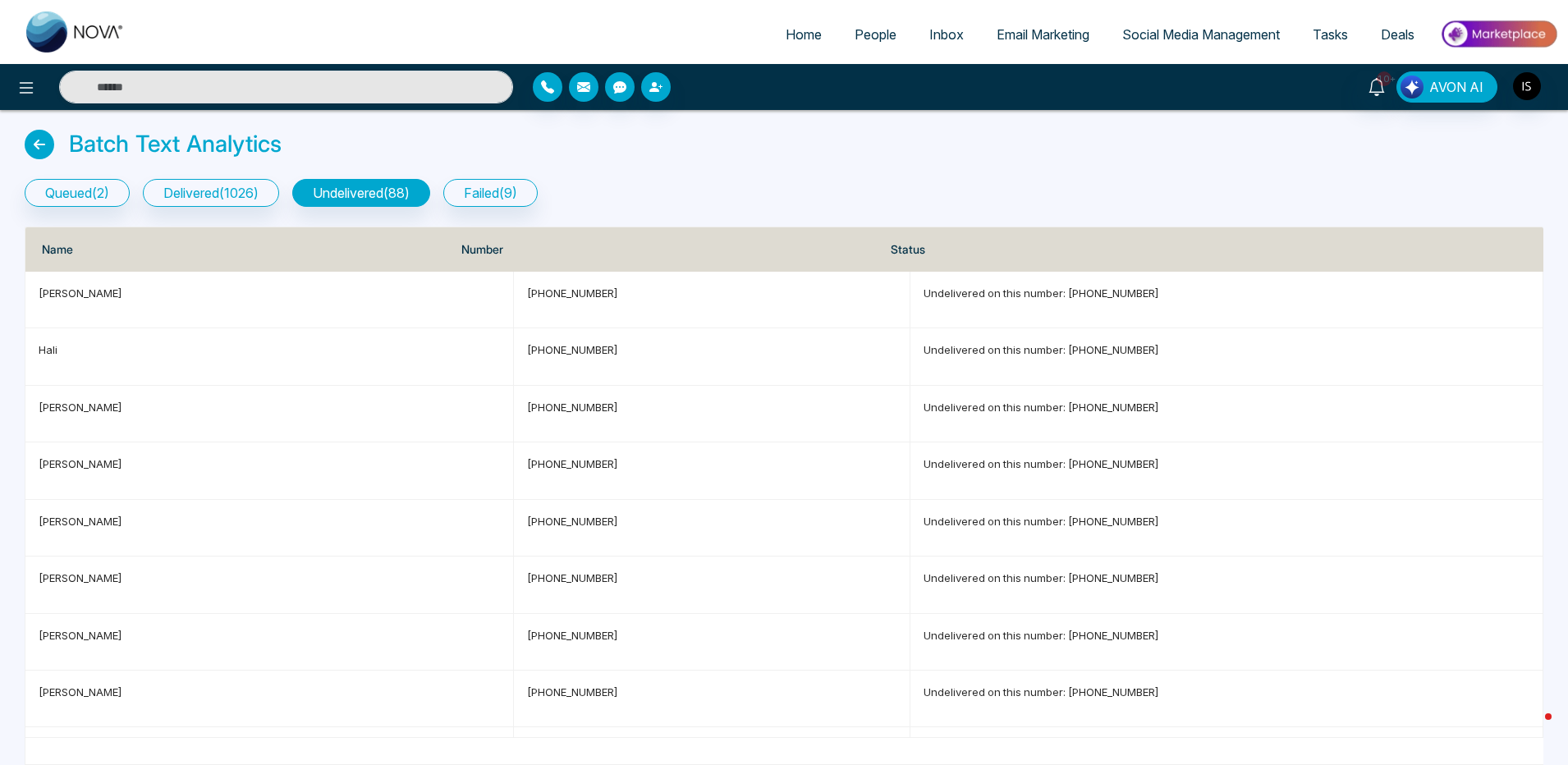
click at [1023, 151] on div "Batch Text Analytics" at bounding box center [783, 147] width 1518 height 37
click at [504, 196] on button "failed ( 9 )" at bounding box center [490, 193] width 95 height 28
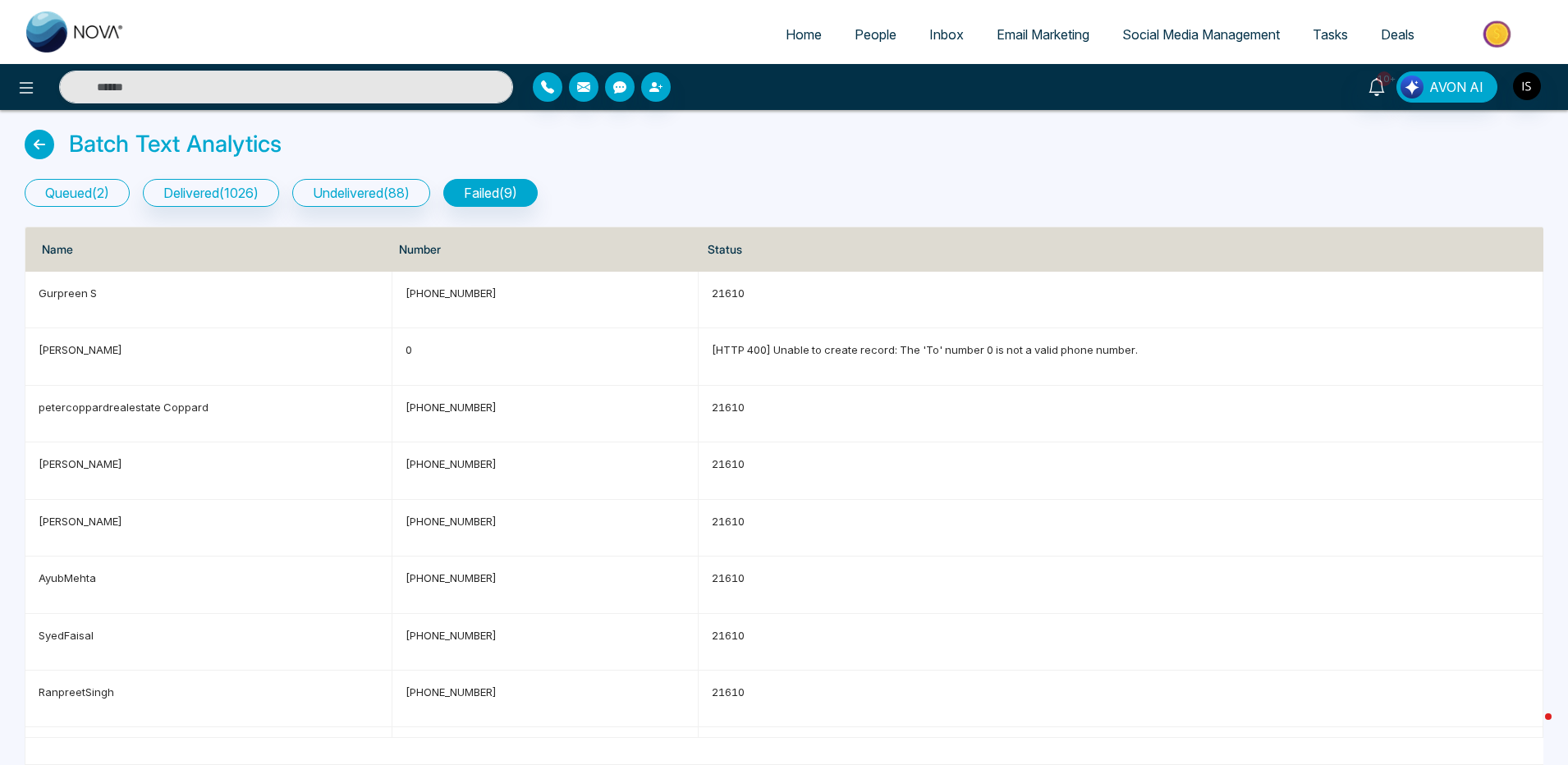
click at [48, 182] on button "queued ( 2 )" at bounding box center [77, 193] width 105 height 28
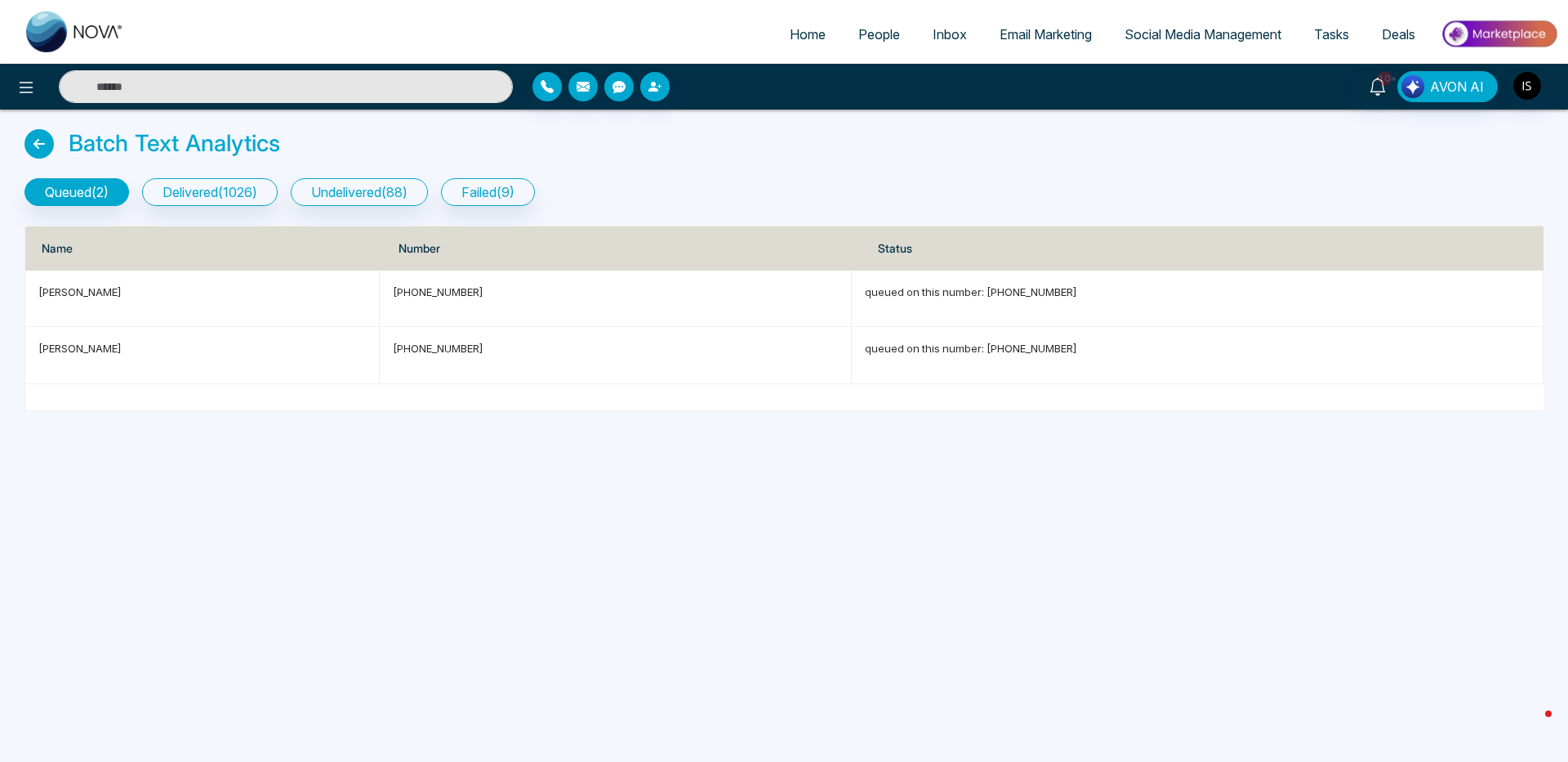
click at [874, 34] on span "People" at bounding box center [879, 35] width 42 height 17
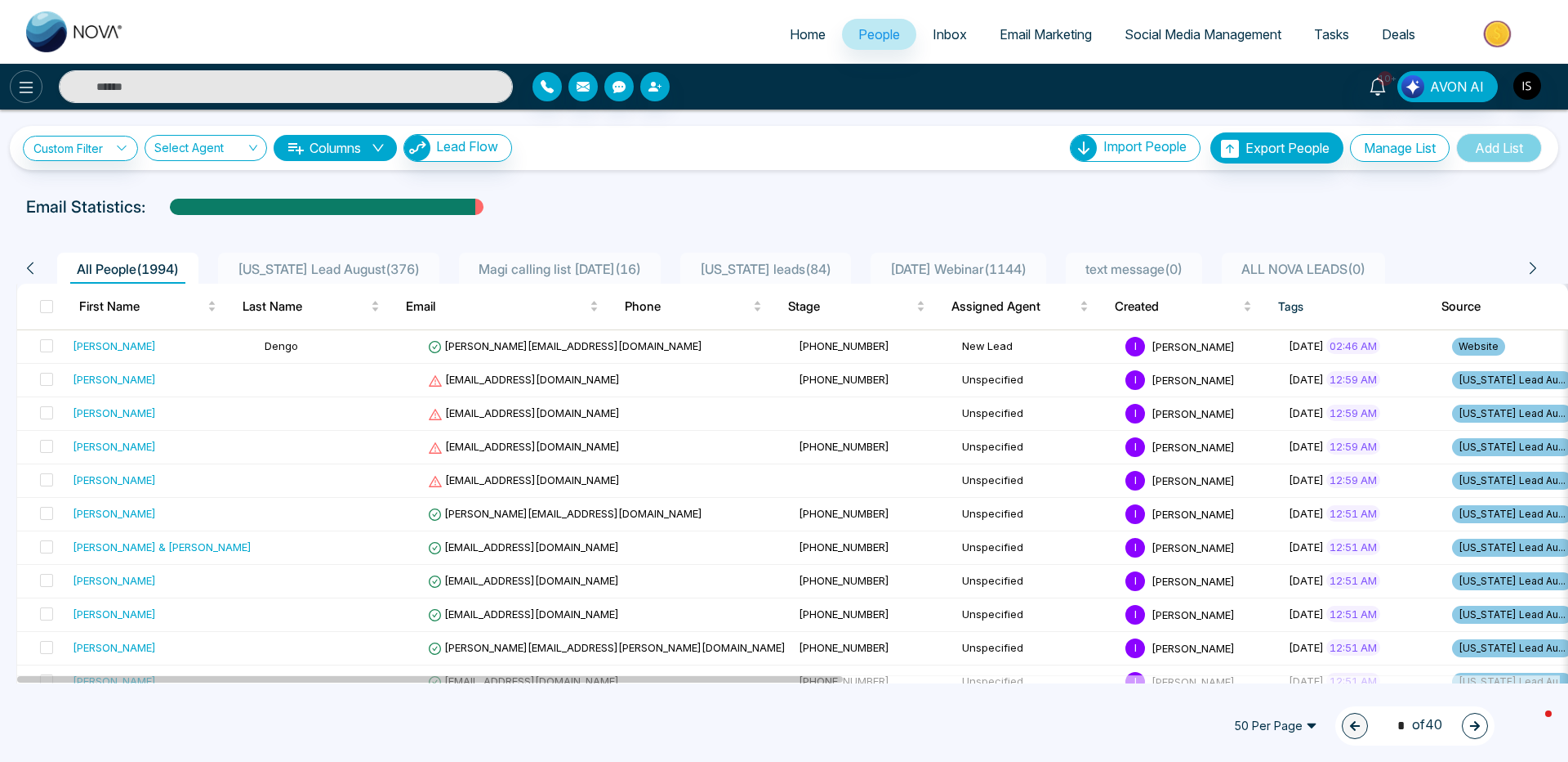
click at [10, 91] on button at bounding box center [26, 86] width 33 height 33
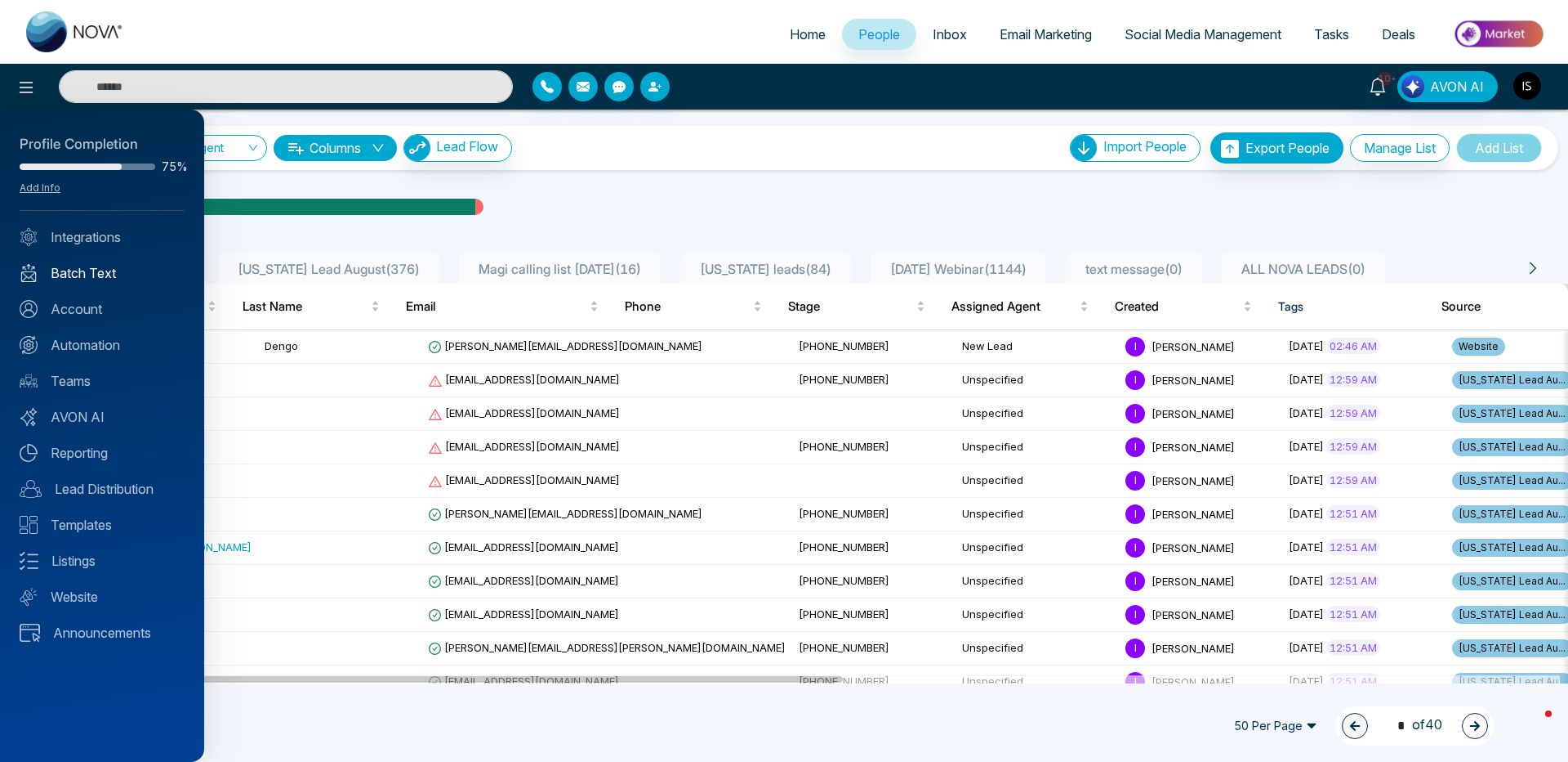
click at [82, 279] on link "Batch Text" at bounding box center [102, 273] width 165 height 20
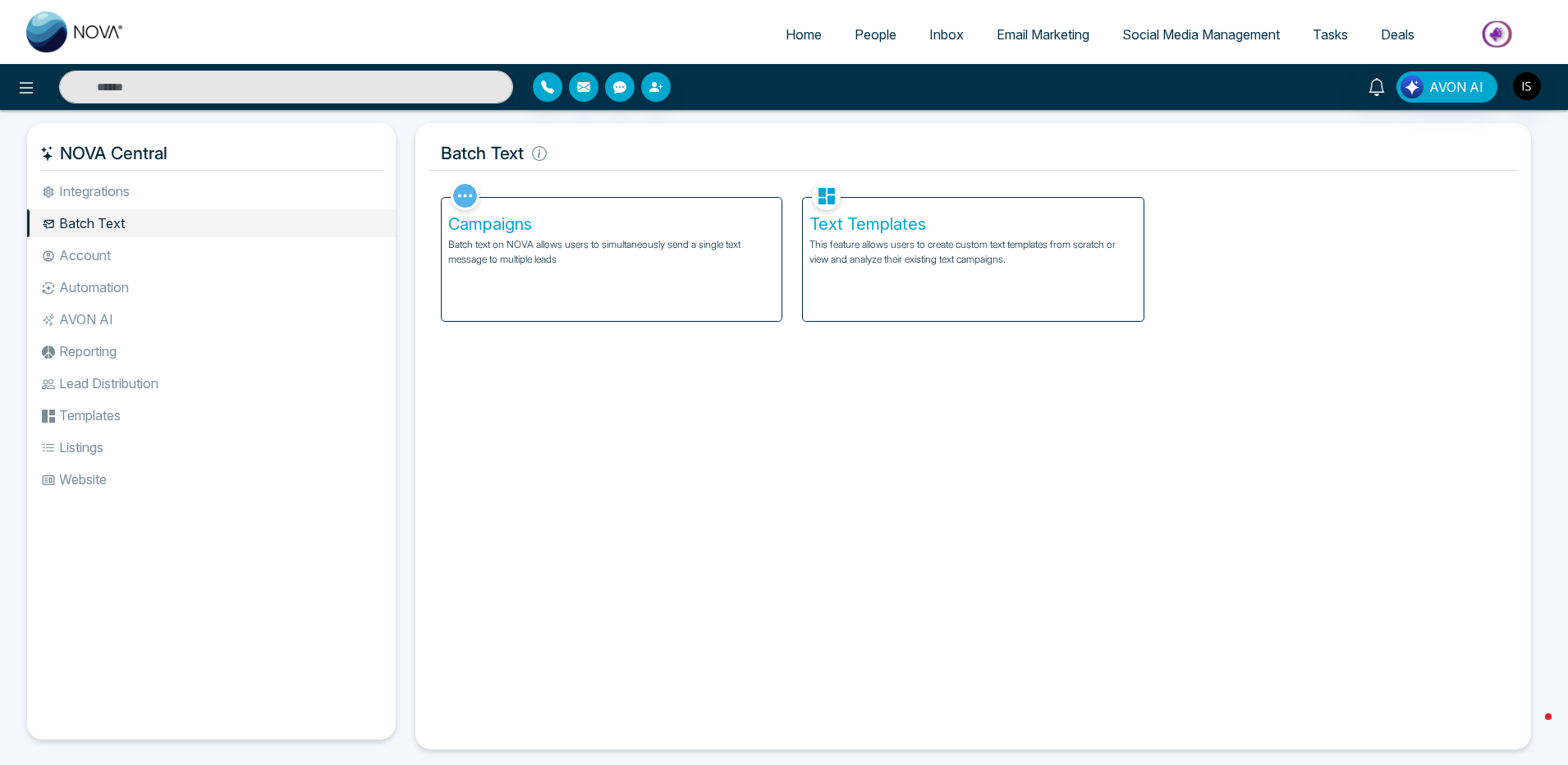
click at [634, 240] on p "Batch text on NOVA allows users to simultaneously send a single text message to…" at bounding box center [611, 252] width 326 height 30
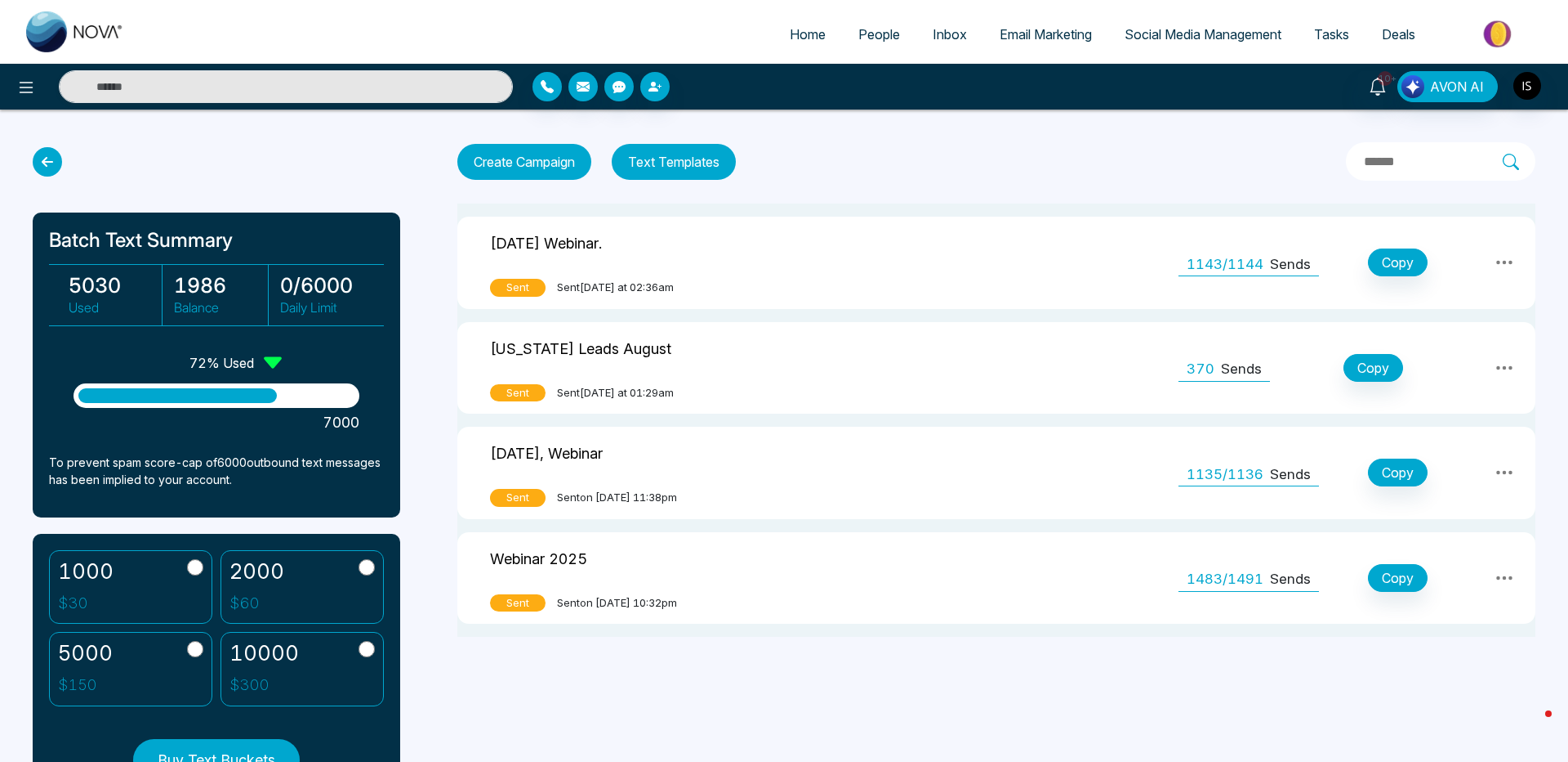
click at [1169, 290] on td "1143/1144 Sends Copy" at bounding box center [1349, 262] width 373 height 92
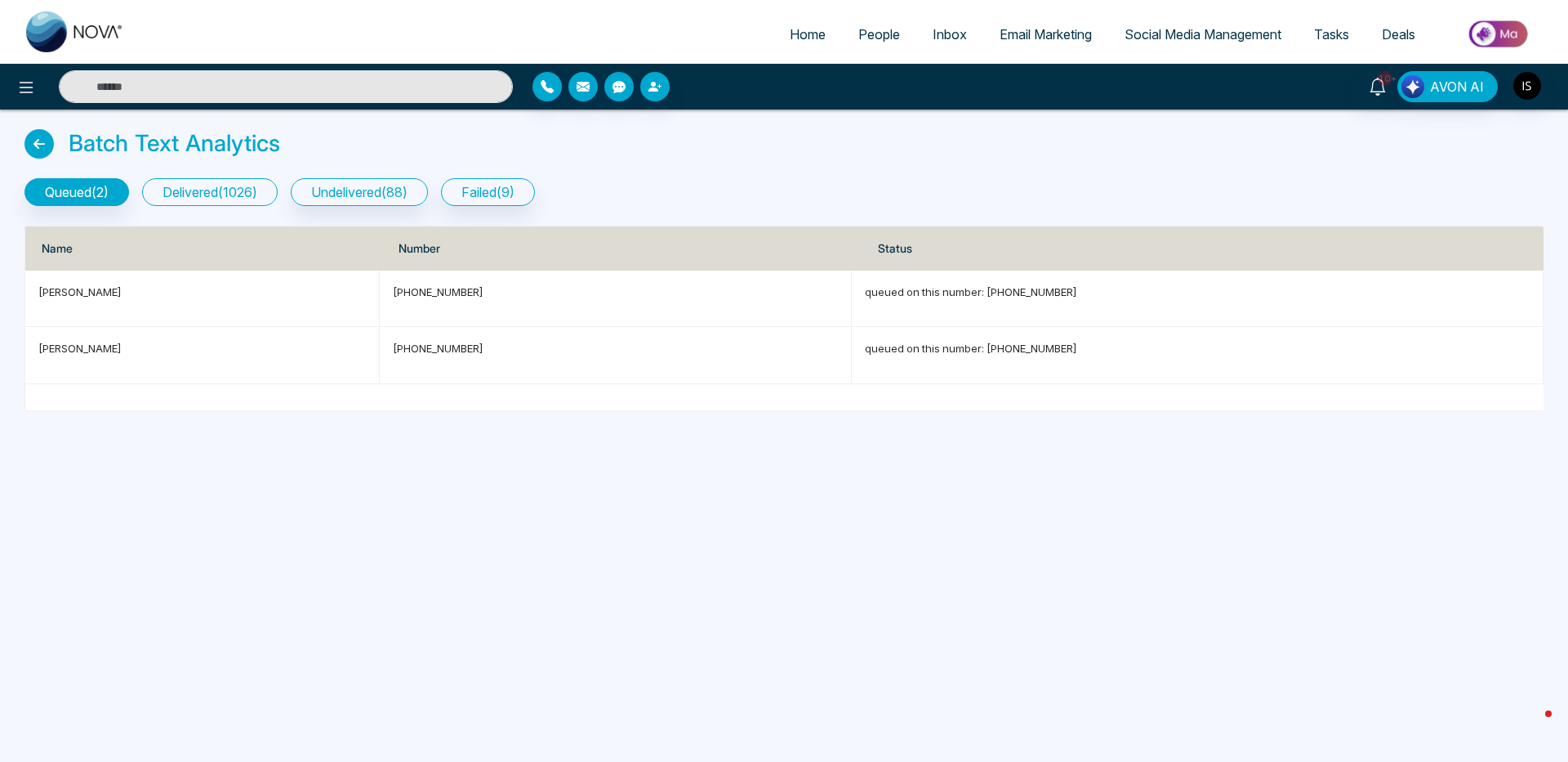
click at [255, 196] on button "delivered ( 1026 )" at bounding box center [209, 192] width 135 height 28
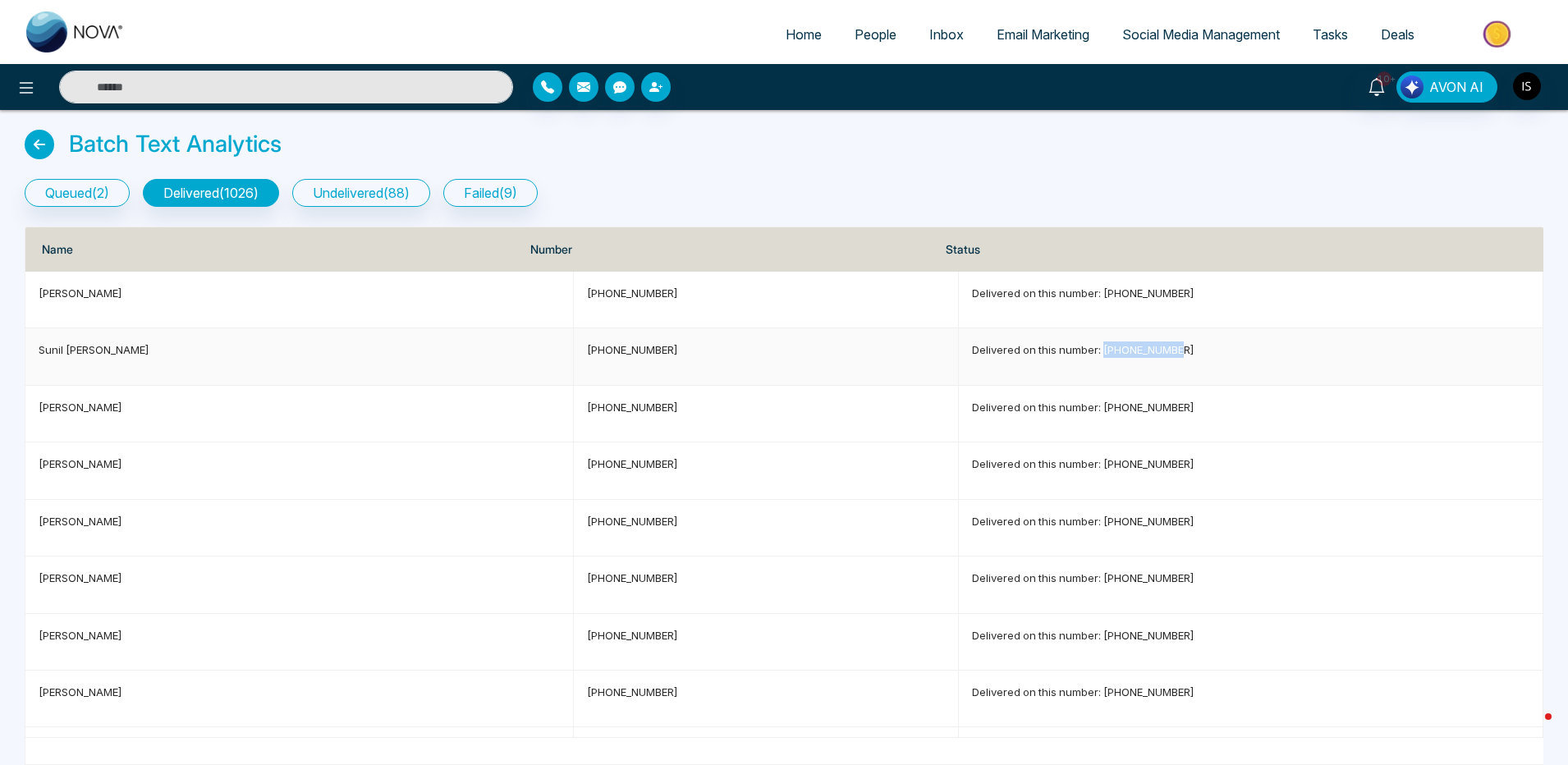
drag, startPoint x: 1080, startPoint y: 352, endPoint x: 1168, endPoint y: 351, distance: 88.0
click at [1168, 351] on p "Delivered on this number: [PHONE_NUMBER]" at bounding box center [1250, 350] width 557 height 17
copy p "[PHONE_NUMBER]"
drag, startPoint x: 1086, startPoint y: 292, endPoint x: 1106, endPoint y: 293, distance: 20.0
click at [1106, 293] on p "Delivered on this number: [PHONE_NUMBER]" at bounding box center [1250, 293] width 557 height 17
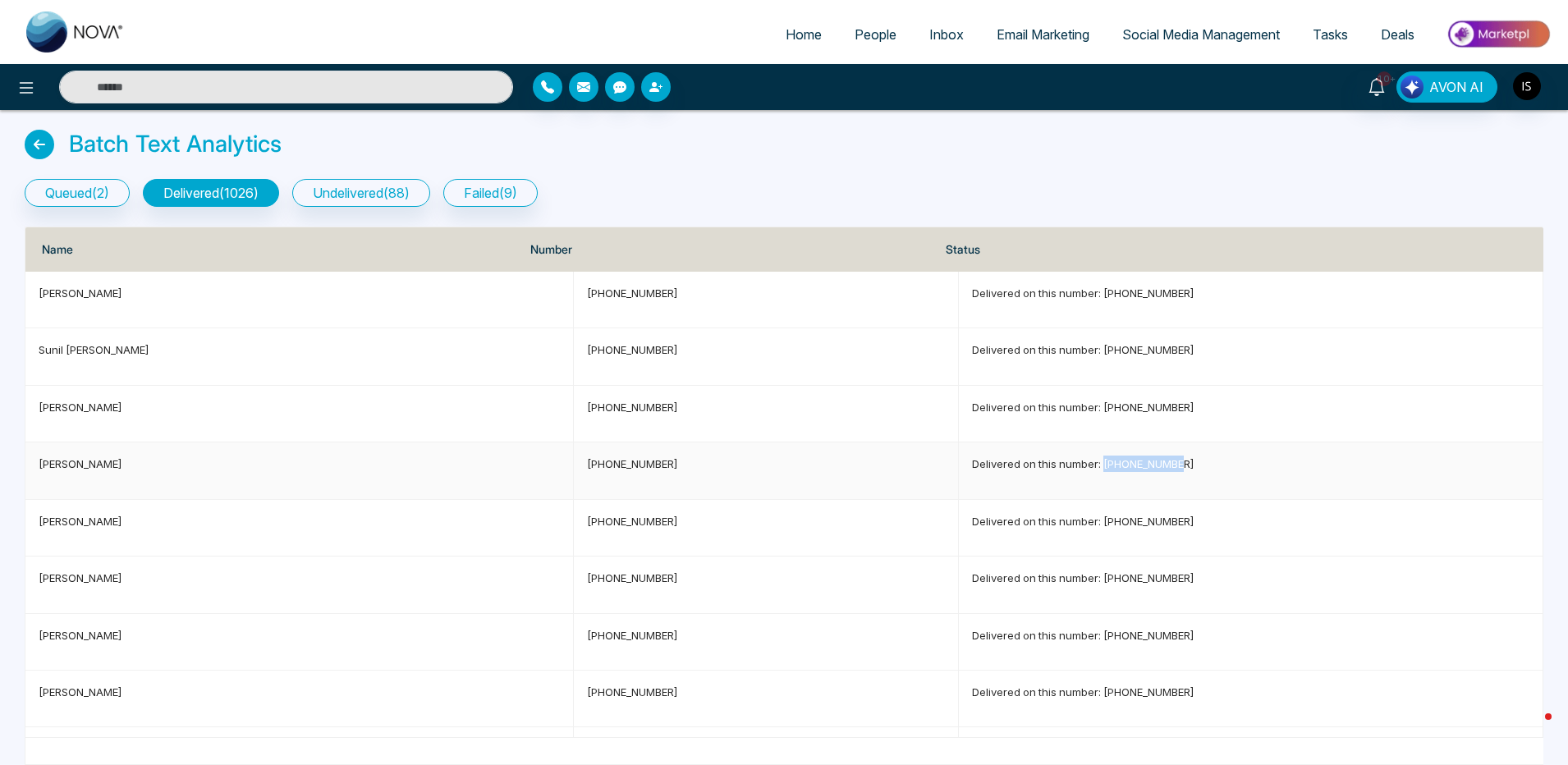
drag, startPoint x: 1078, startPoint y: 466, endPoint x: 1175, endPoint y: 465, distance: 97.0
click at [1175, 465] on p "Delivered on this number: [PHONE_NUMBER]" at bounding box center [1250, 464] width 557 height 17
copy p "[PHONE_NUMBER]"
drag, startPoint x: 1079, startPoint y: 296, endPoint x: 1164, endPoint y: 297, distance: 85.0
click at [1164, 297] on p "Delivered on this number: [PHONE_NUMBER]" at bounding box center [1250, 293] width 557 height 17
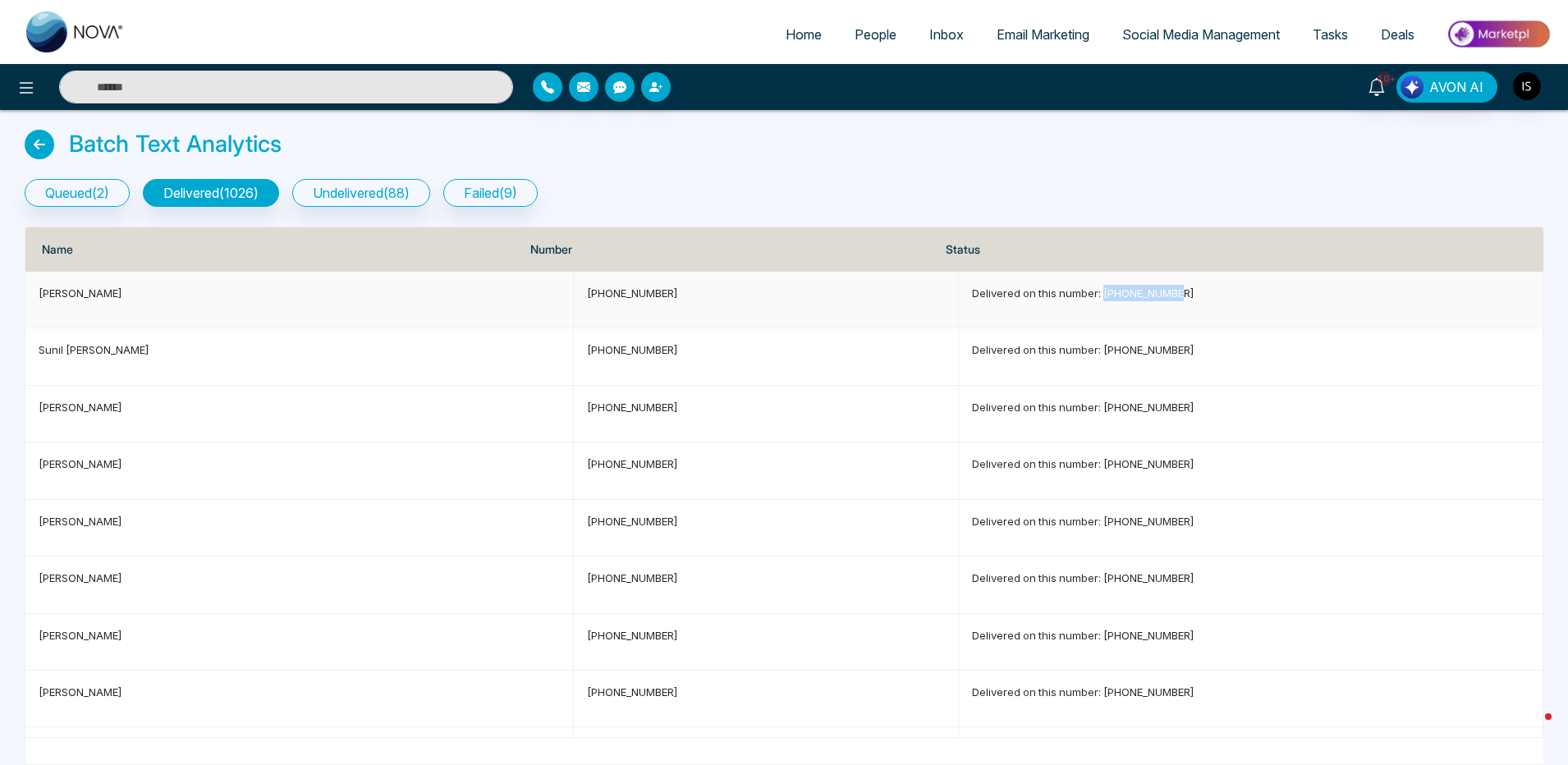
copy p "[PHONE_NUMBER]"
drag, startPoint x: 1080, startPoint y: 348, endPoint x: 1184, endPoint y: 347, distance: 104.0
click at [1184, 347] on p "Delivered on this number: [PHONE_NUMBER]" at bounding box center [1250, 350] width 557 height 17
copy p "[PHONE_NUMBER]"
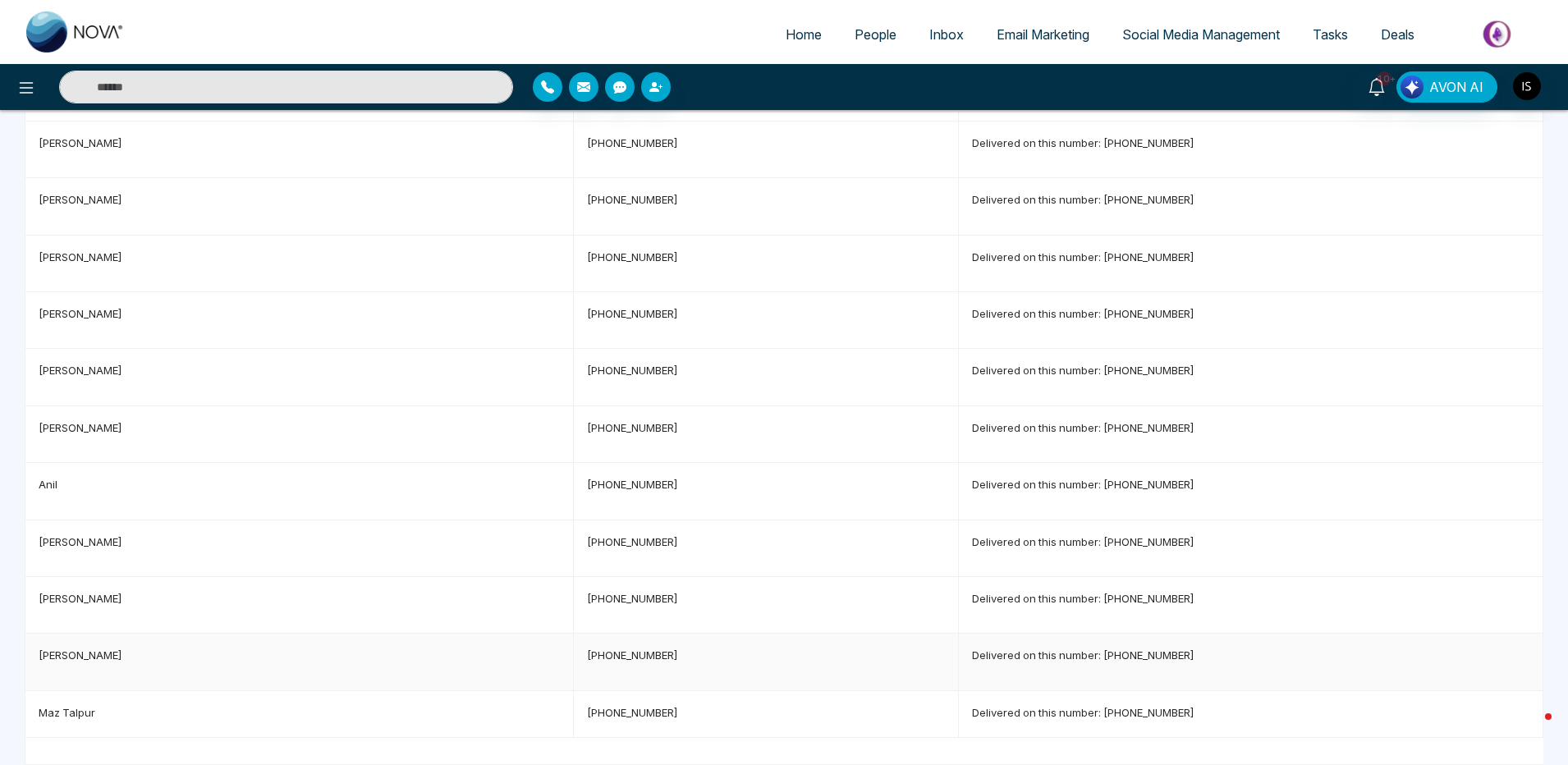
scroll to position [394, 0]
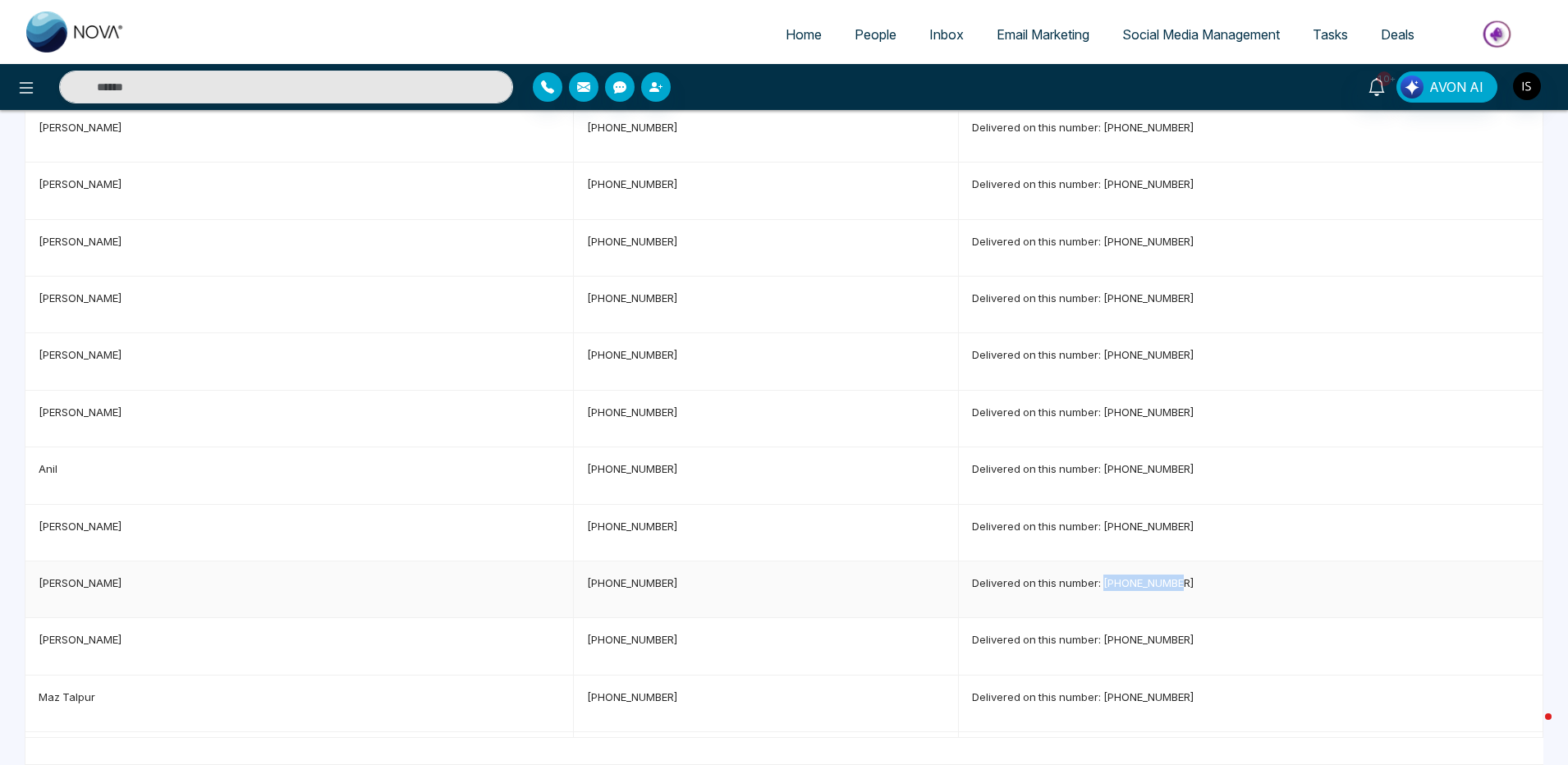
drag, startPoint x: 1078, startPoint y: 580, endPoint x: 1158, endPoint y: 583, distance: 80.1
click at [1158, 583] on p "Delivered on this number: [PHONE_NUMBER]" at bounding box center [1250, 583] width 557 height 17
copy p "[PHONE_NUMBER]"
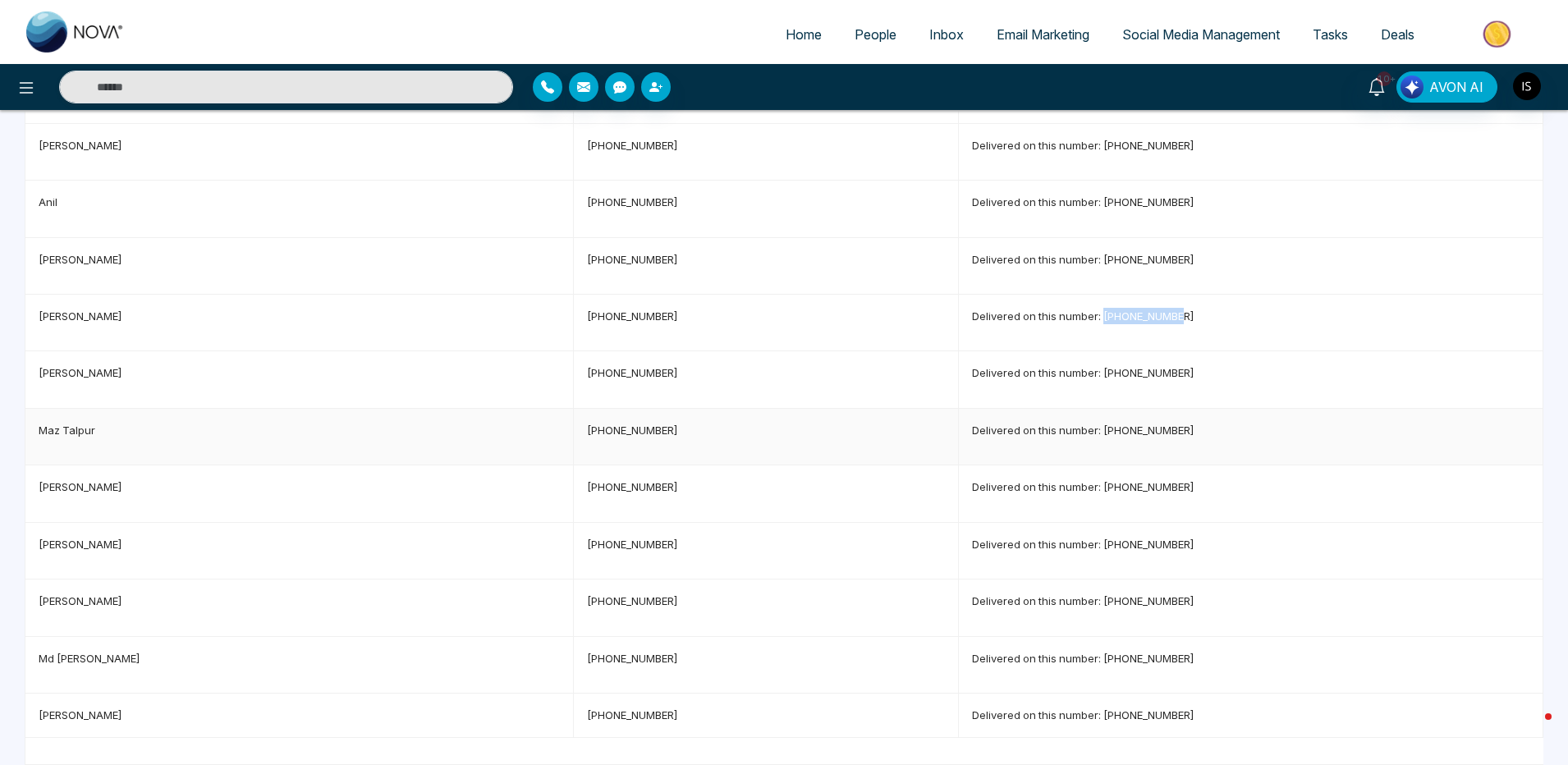
scroll to position [788, 0]
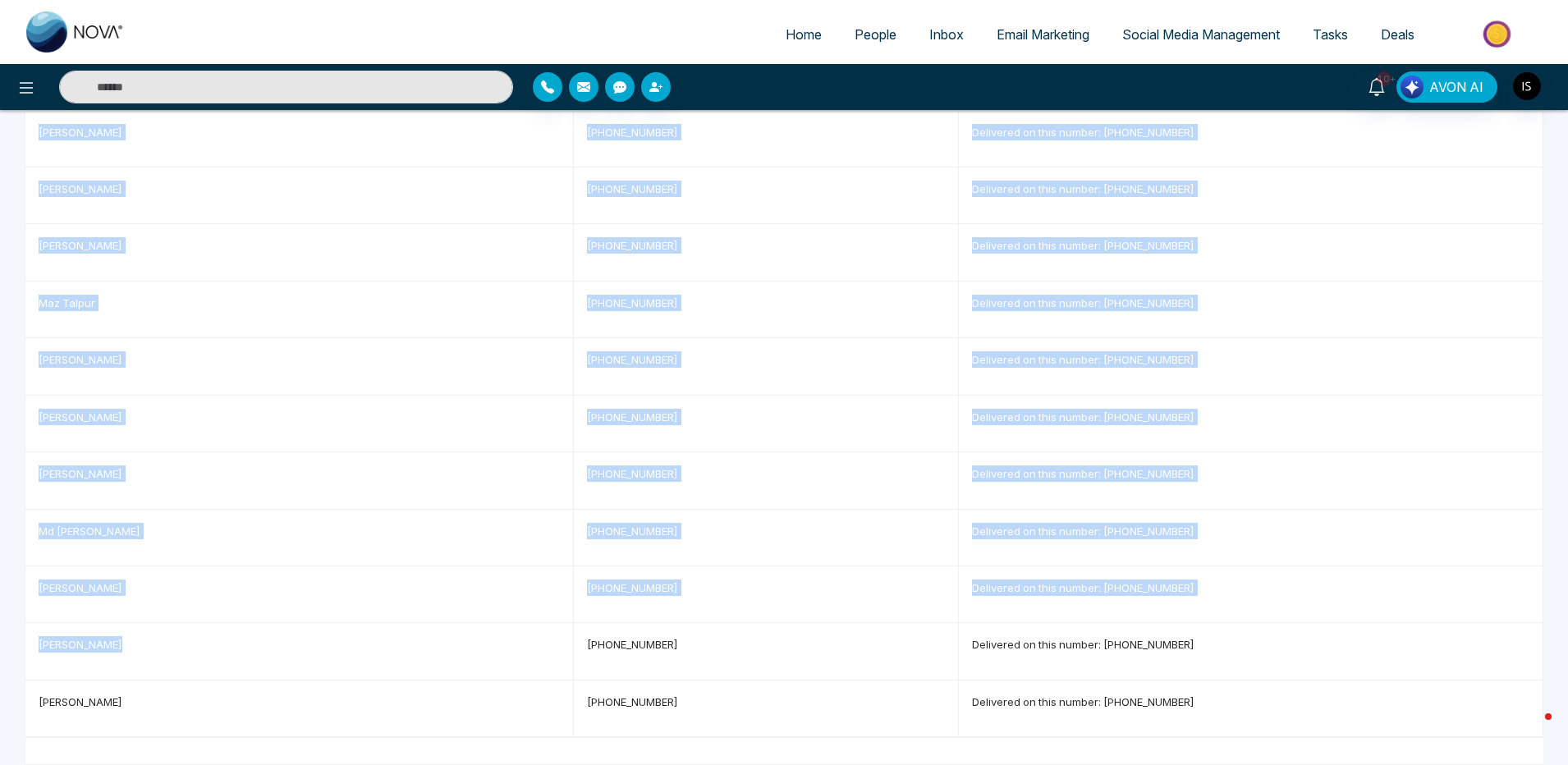
drag, startPoint x: 101, startPoint y: 648, endPoint x: 23, endPoint y: 641, distance: 78.3
click at [118, 641] on p "[PERSON_NAME]" at bounding box center [299, 644] width 521 height 17
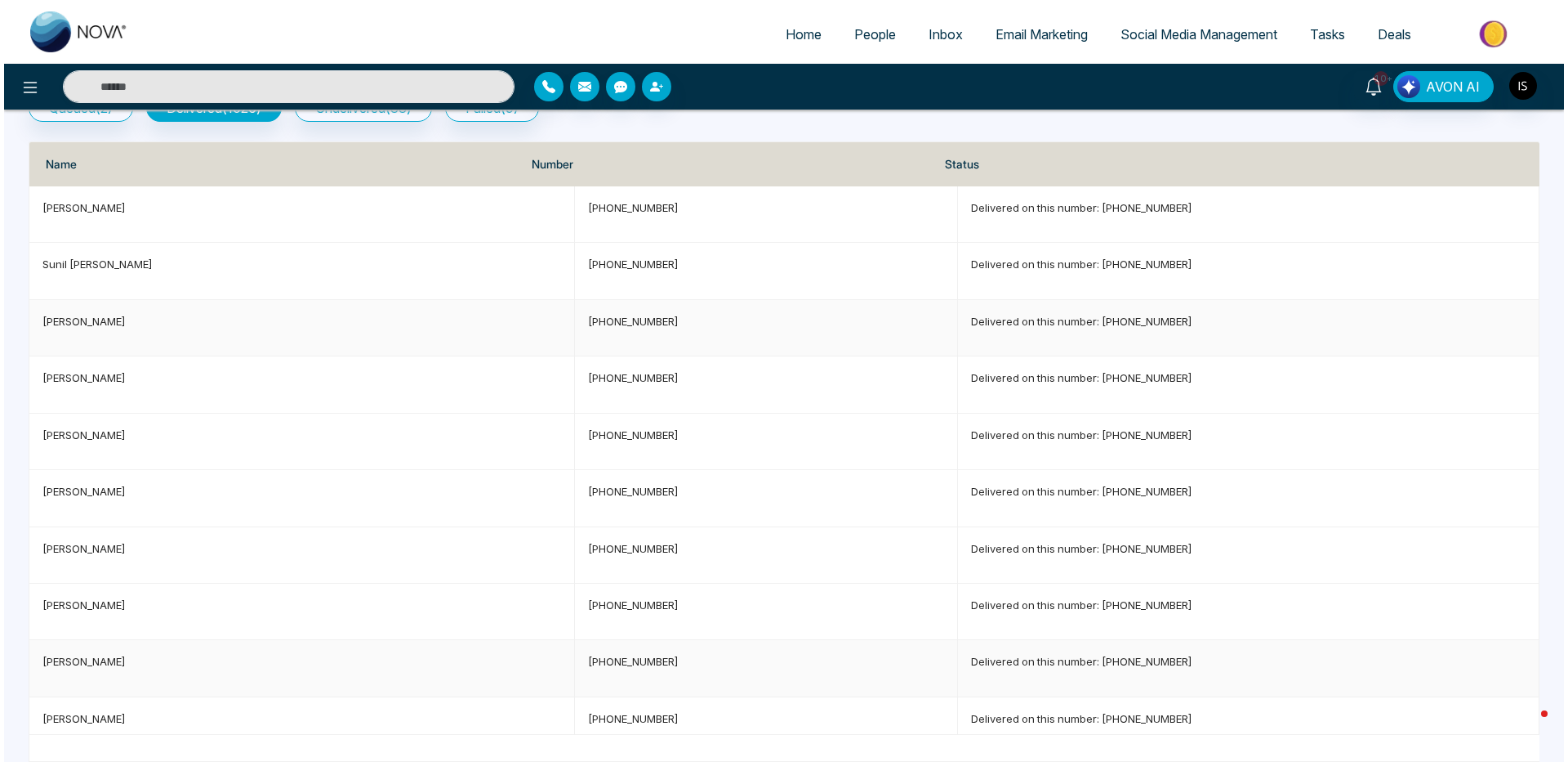
scroll to position [0, 0]
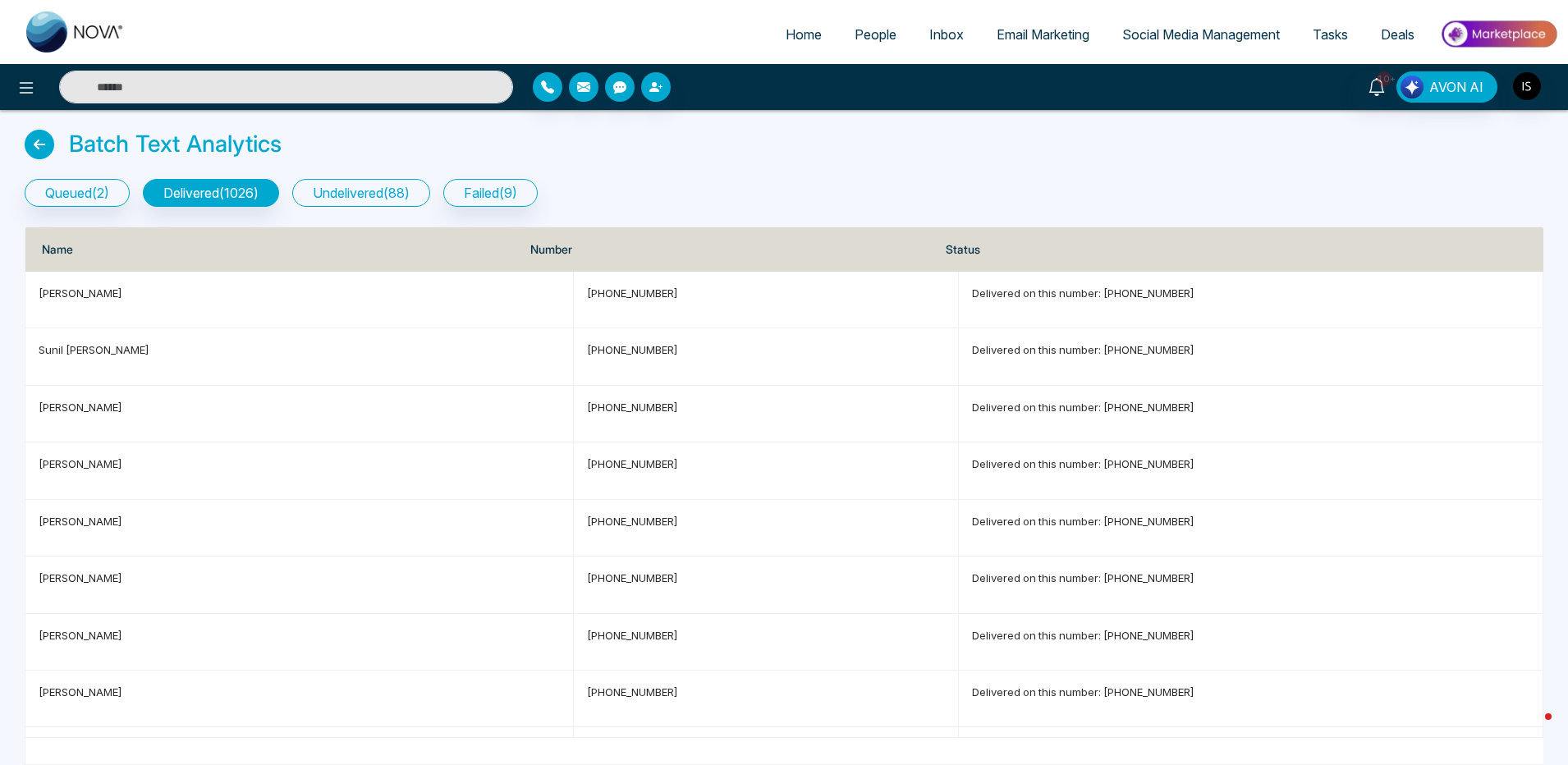
click at [373, 197] on button "undelivered ( 88 )" at bounding box center [361, 193] width 138 height 28
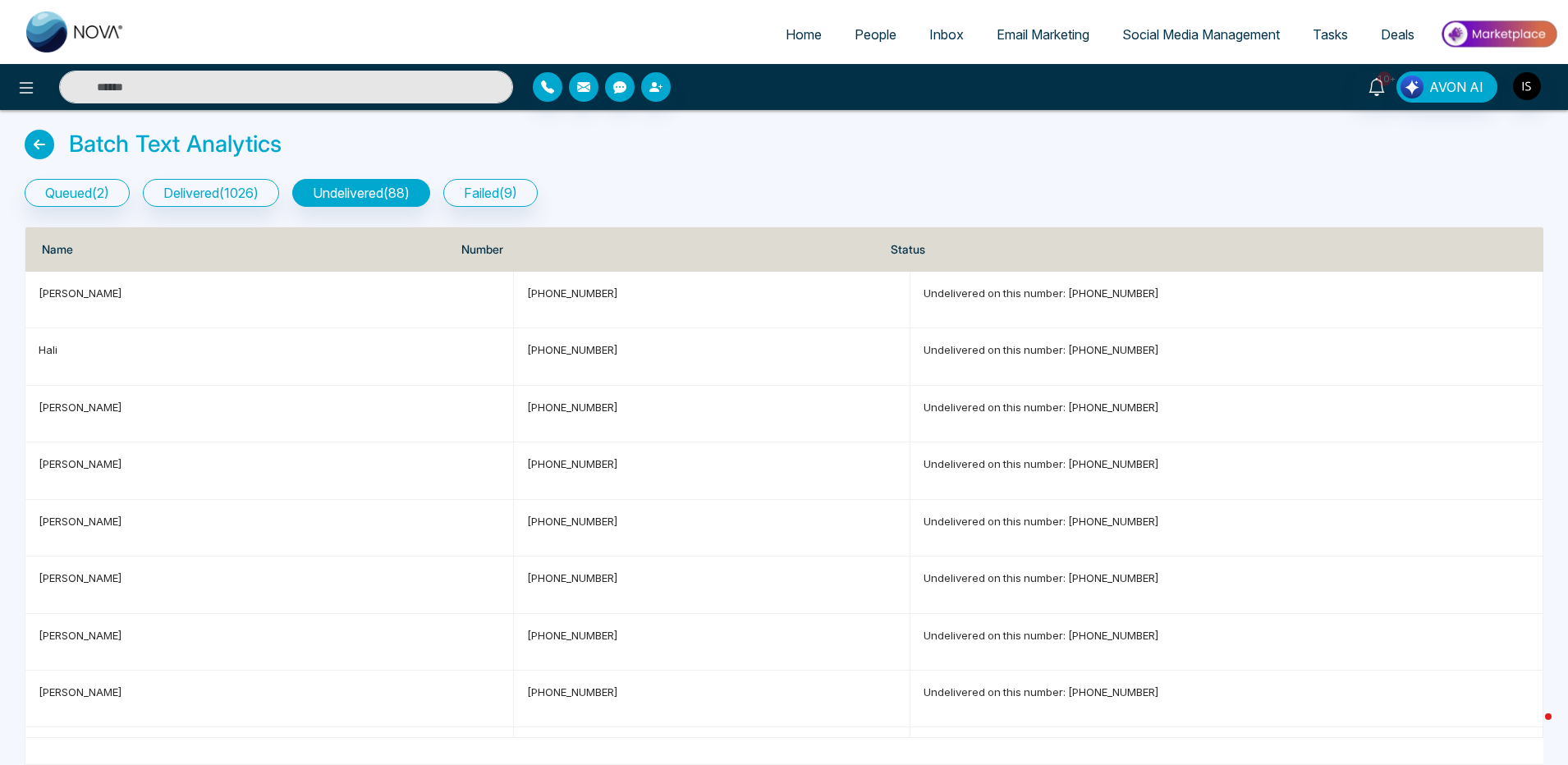
click at [869, 42] on span "People" at bounding box center [875, 35] width 42 height 17
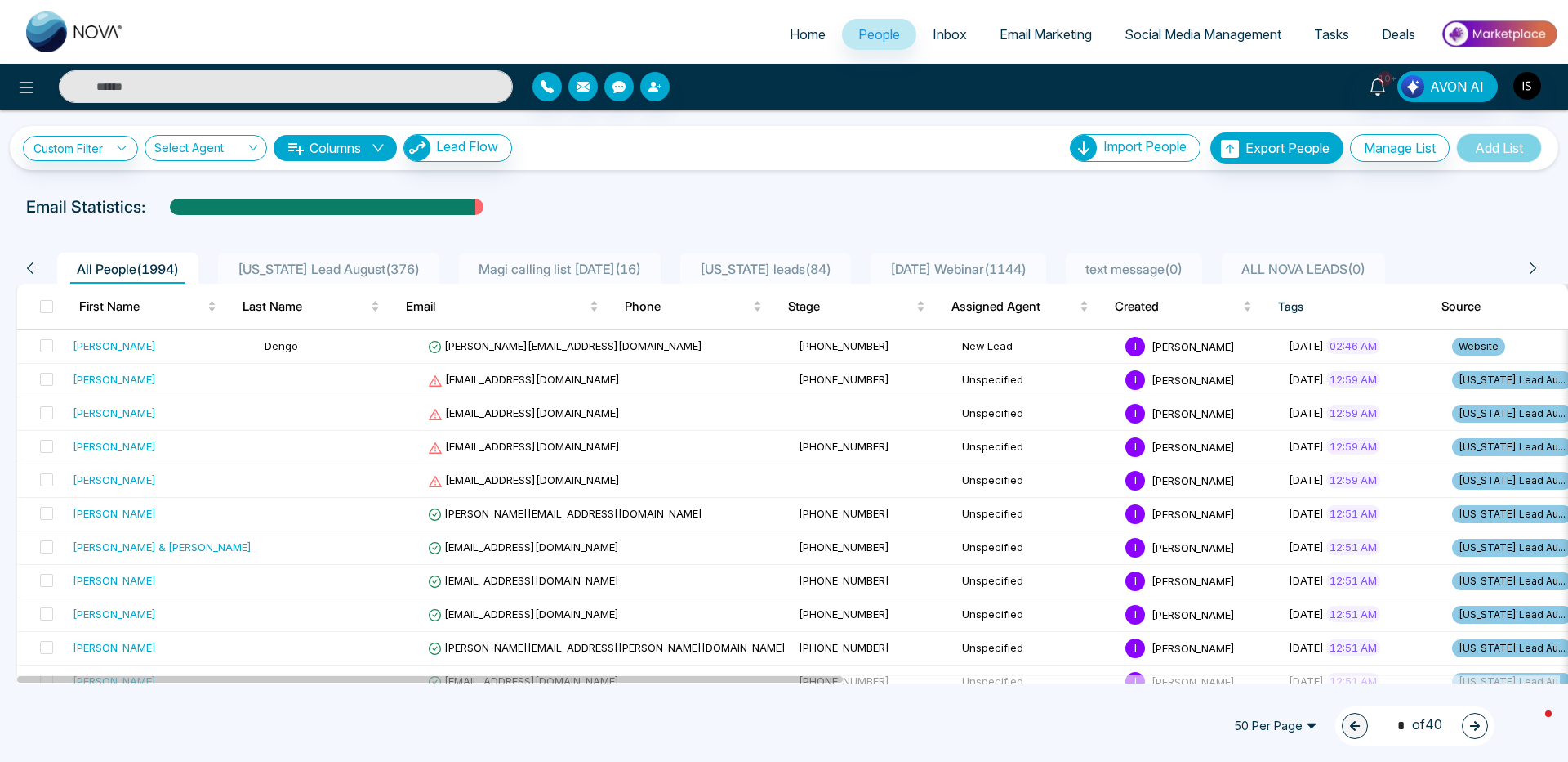
click at [939, 270] on span "[DATE] Webinar ( 1144 )" at bounding box center [959, 269] width 149 height 17
